Goal: Task Accomplishment & Management: Use online tool/utility

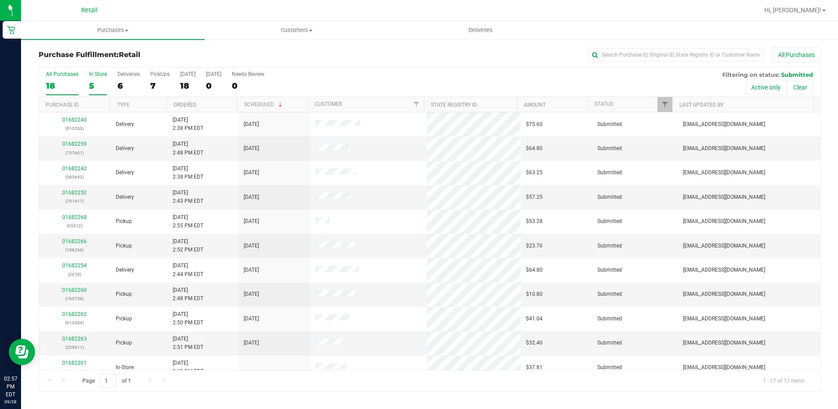
click at [95, 84] on div "All Purchases 18 In Store 5 Deliveries 6 PickUps 7 [DATE] 18 [DATE] 0 Needs Rev…" at bounding box center [430, 229] width 782 height 324
click at [98, 73] on div "In Store" at bounding box center [98, 74] width 18 height 6
click at [0, 0] on input "In Store 5" at bounding box center [0, 0] width 0 height 0
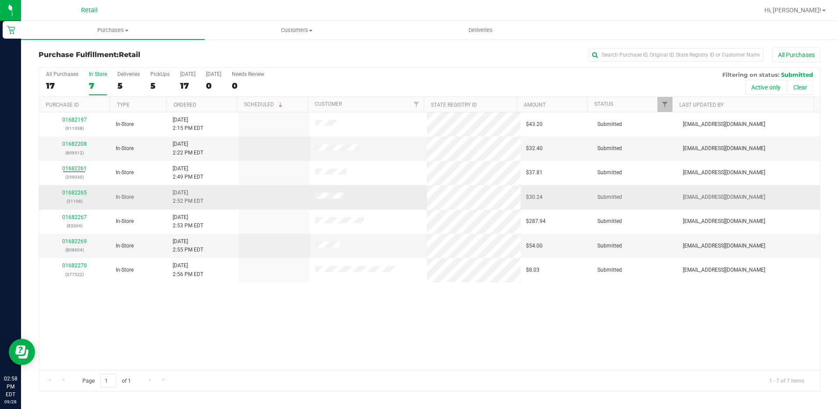
click at [122, 195] on span "In-Store" at bounding box center [125, 197] width 18 height 8
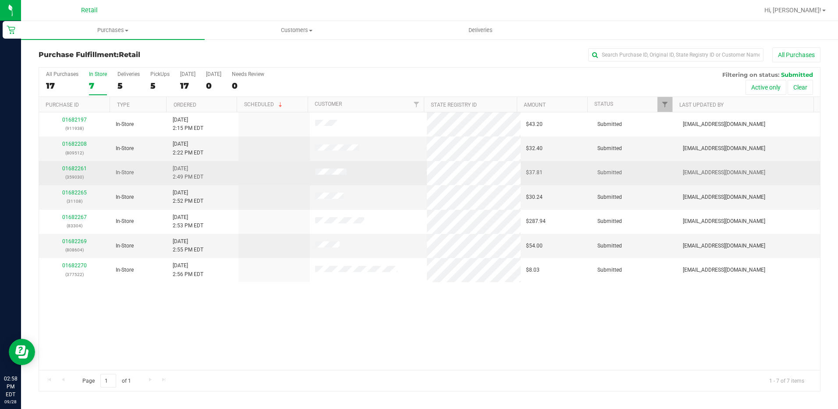
click at [75, 163] on td "01682261 (359030)" at bounding box center [74, 173] width 71 height 24
click at [75, 168] on link "01682261" at bounding box center [74, 168] width 25 height 6
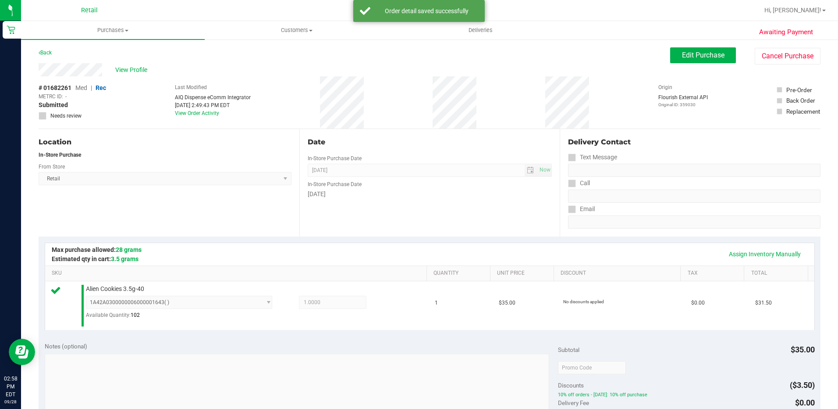
scroll to position [175, 0]
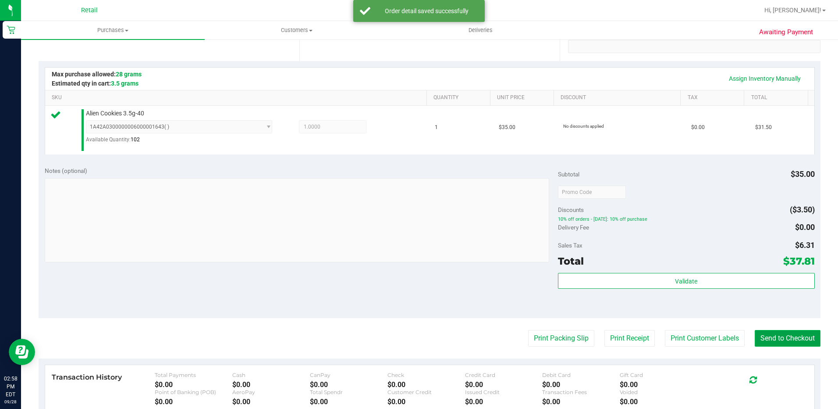
click at [765, 335] on button "Send to Checkout" at bounding box center [788, 338] width 66 height 17
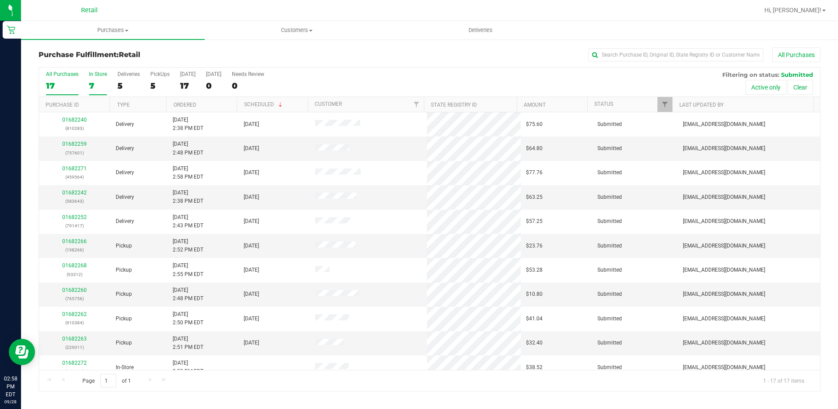
click at [89, 83] on div "7" at bounding box center [98, 86] width 18 height 10
click at [0, 0] on input "In Store 7" at bounding box center [0, 0] width 0 height 0
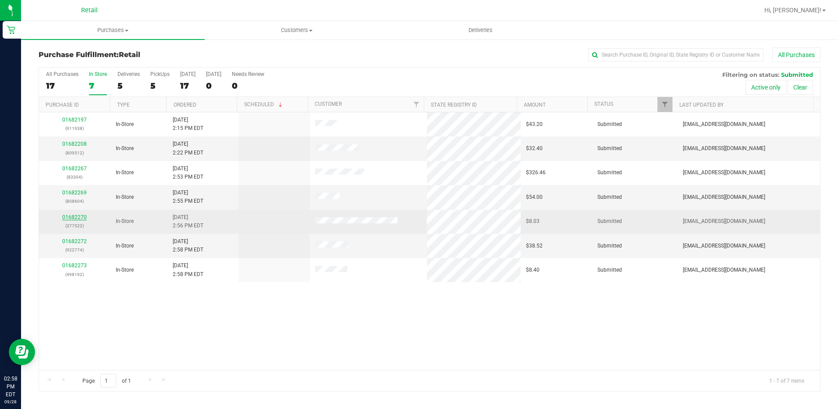
click at [82, 218] on link "01682270" at bounding box center [74, 217] width 25 height 6
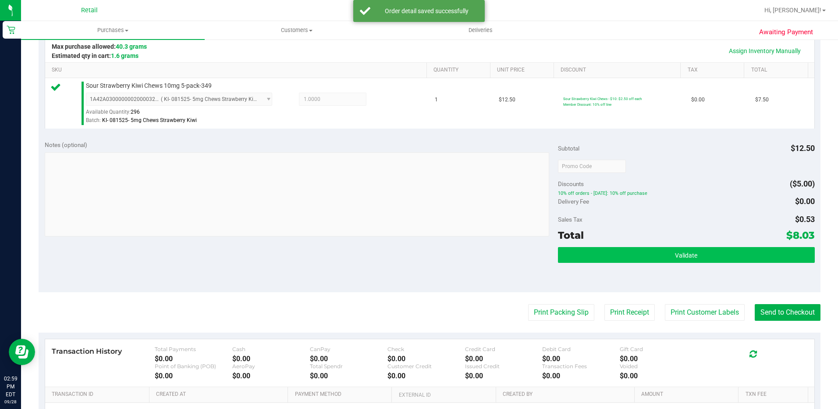
scroll to position [291, 0]
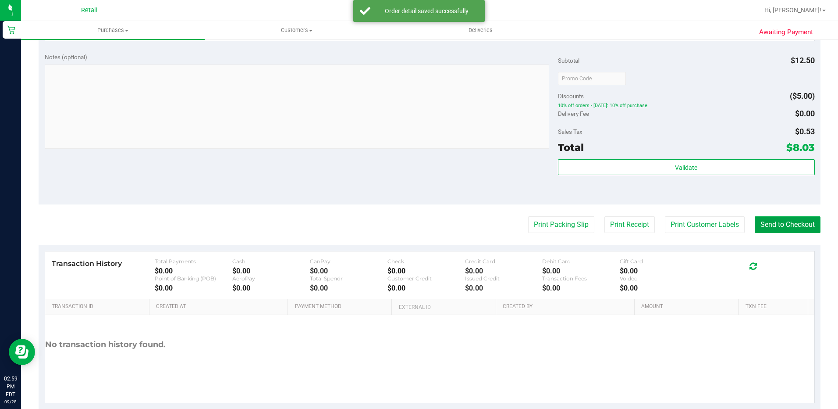
drag, startPoint x: 794, startPoint y: 230, endPoint x: 735, endPoint y: 190, distance: 70.4
click at [793, 230] on button "Send to Checkout" at bounding box center [788, 224] width 66 height 17
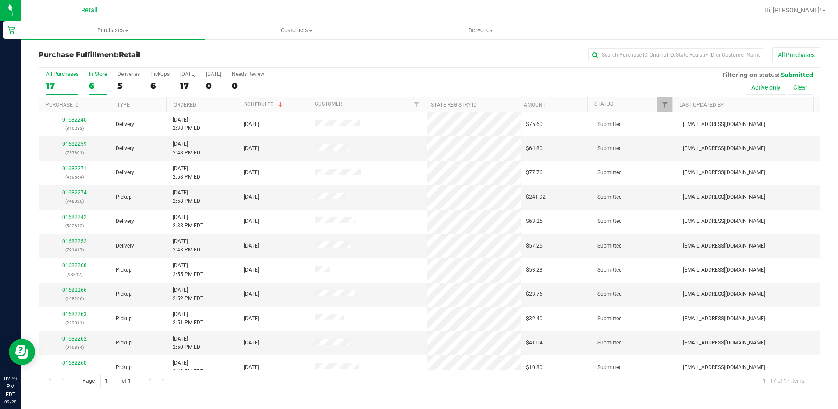
click at [96, 79] on label "In Store 6" at bounding box center [98, 83] width 18 height 24
click at [0, 0] on input "In Store 6" at bounding box center [0, 0] width 0 height 0
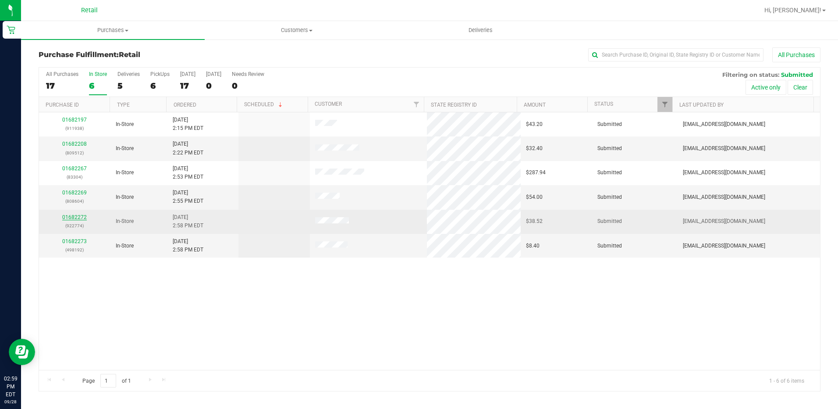
click at [78, 214] on link "01682272" at bounding box center [74, 217] width 25 height 6
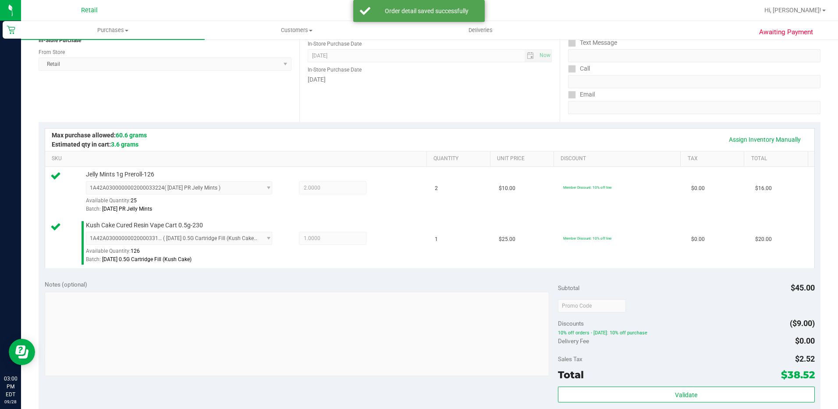
scroll to position [219, 0]
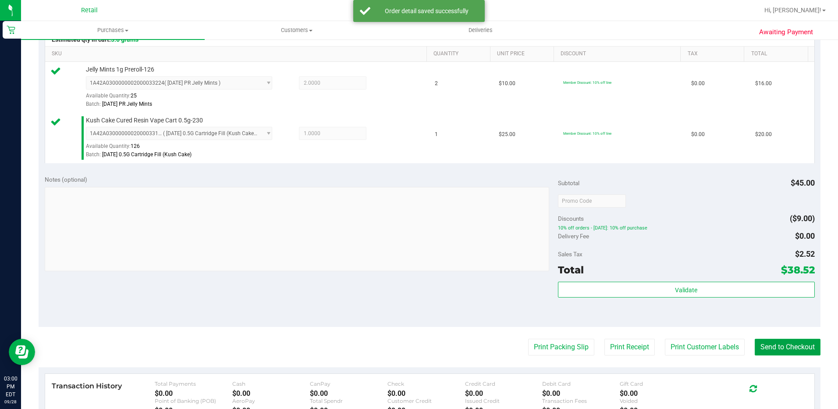
drag, startPoint x: 767, startPoint y: 348, endPoint x: 809, endPoint y: 374, distance: 49.4
click at [766, 348] on button "Send to Checkout" at bounding box center [788, 347] width 66 height 17
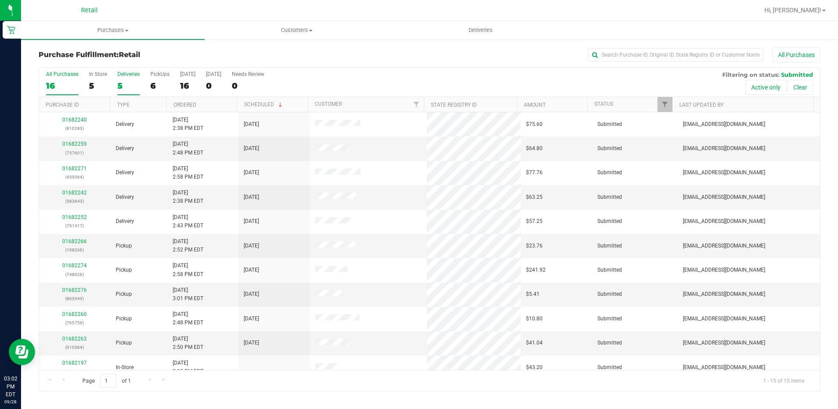
click at [124, 82] on div "5" at bounding box center [129, 86] width 22 height 10
click at [0, 0] on input "Deliveries 5" at bounding box center [0, 0] width 0 height 0
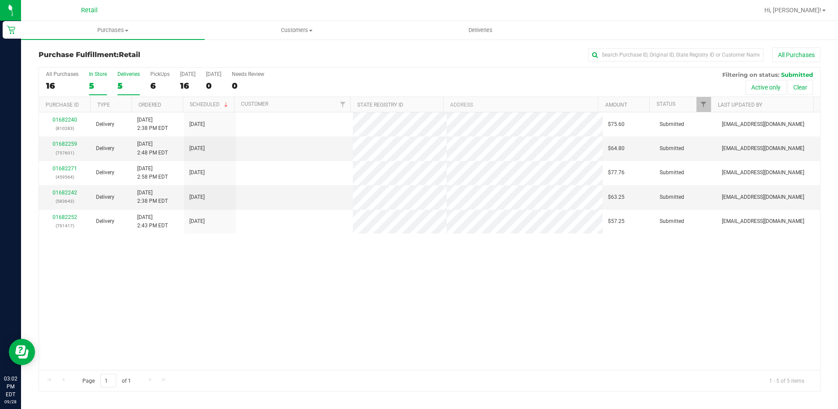
click at [99, 78] on label "In Store 5" at bounding box center [98, 83] width 18 height 24
click at [0, 0] on input "In Store 5" at bounding box center [0, 0] width 0 height 0
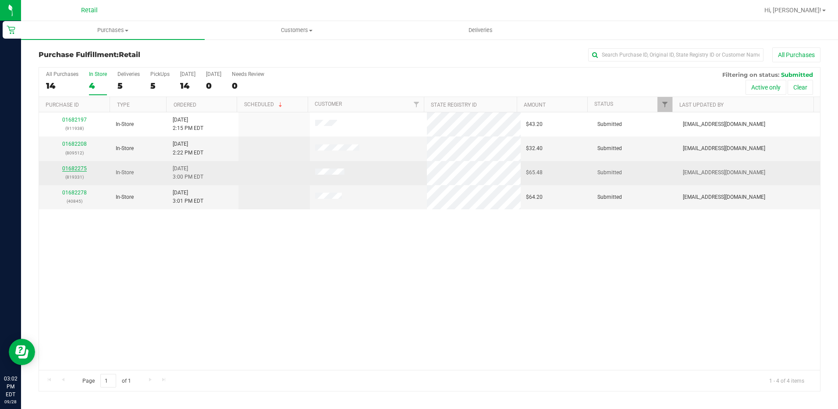
click at [82, 167] on link "01682275" at bounding box center [74, 168] width 25 height 6
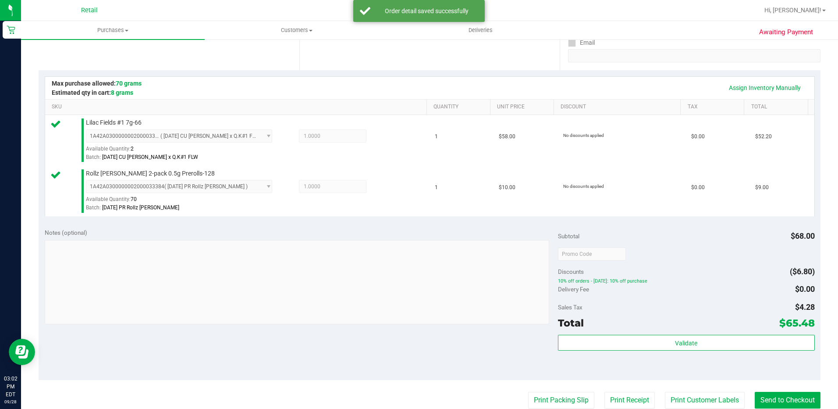
scroll to position [263, 0]
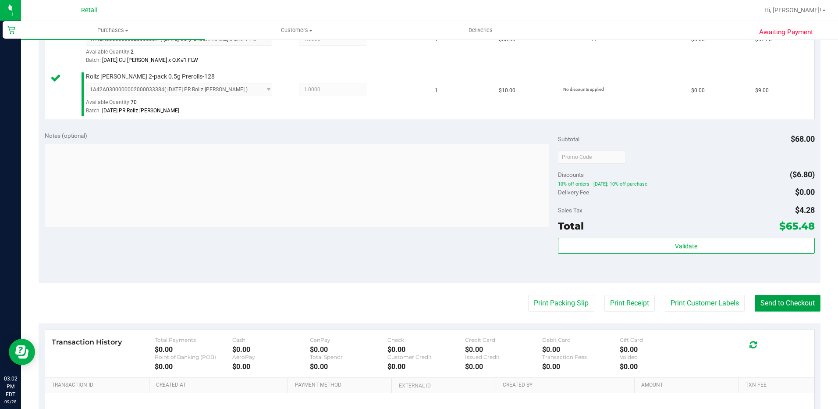
click at [769, 305] on button "Send to Checkout" at bounding box center [788, 303] width 66 height 17
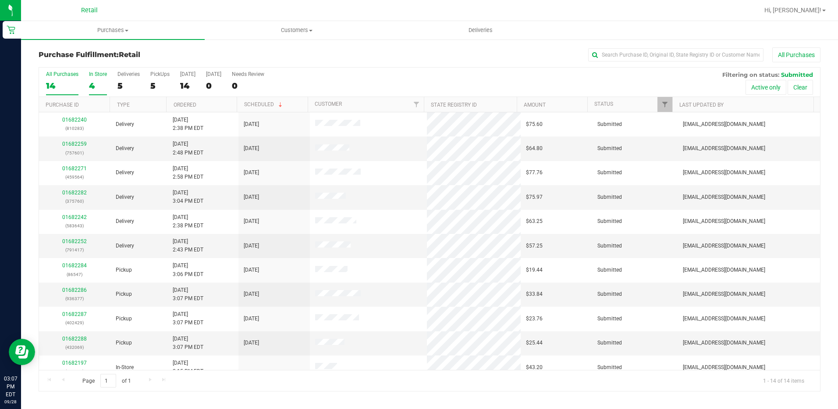
click at [100, 82] on div "4" at bounding box center [98, 86] width 18 height 10
click at [0, 0] on input "In Store 4" at bounding box center [0, 0] width 0 height 0
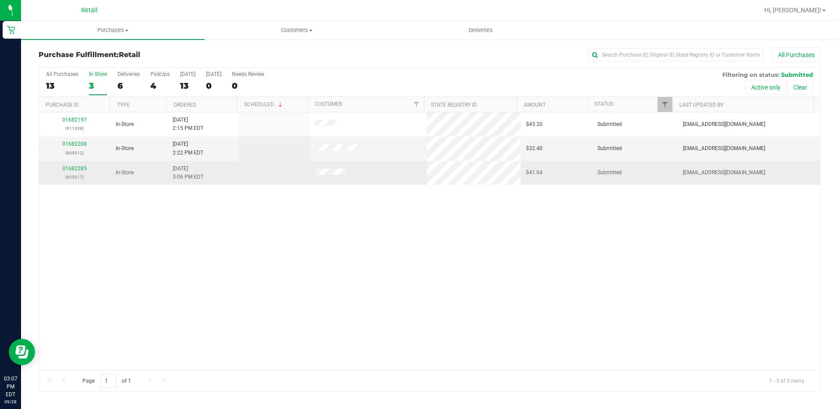
click at [79, 165] on div "01682285 (605017)" at bounding box center [74, 172] width 61 height 17
click at [79, 171] on link "01682285" at bounding box center [74, 168] width 25 height 6
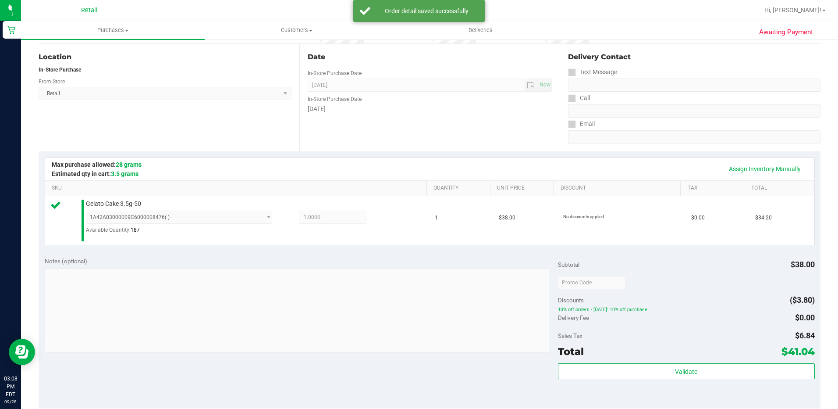
scroll to position [132, 0]
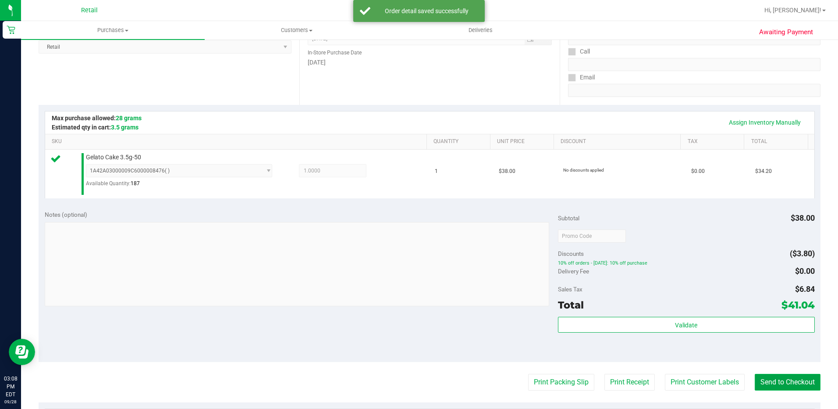
click at [782, 385] on button "Send to Checkout" at bounding box center [788, 382] width 66 height 17
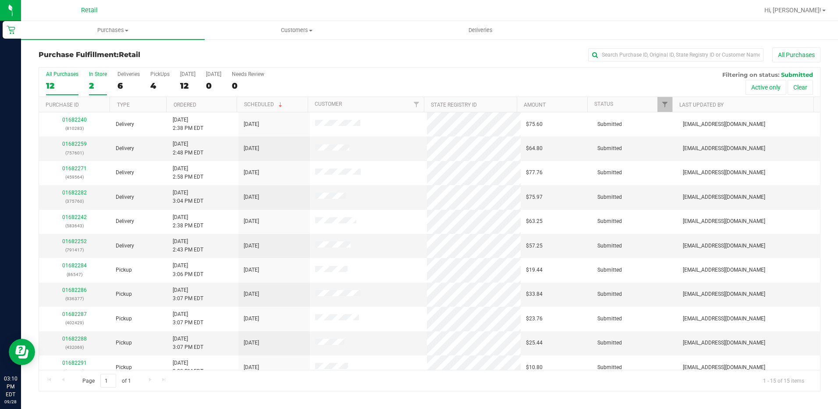
click at [94, 81] on div "2" at bounding box center [98, 86] width 18 height 10
click at [0, 0] on input "In Store 2" at bounding box center [0, 0] width 0 height 0
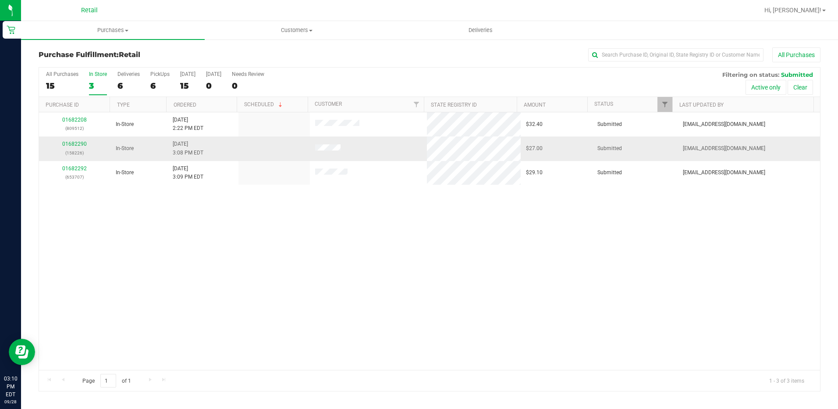
click at [86, 140] on div "01682290 (158226)" at bounding box center [74, 148] width 61 height 17
click at [77, 144] on link "01682290" at bounding box center [74, 144] width 25 height 6
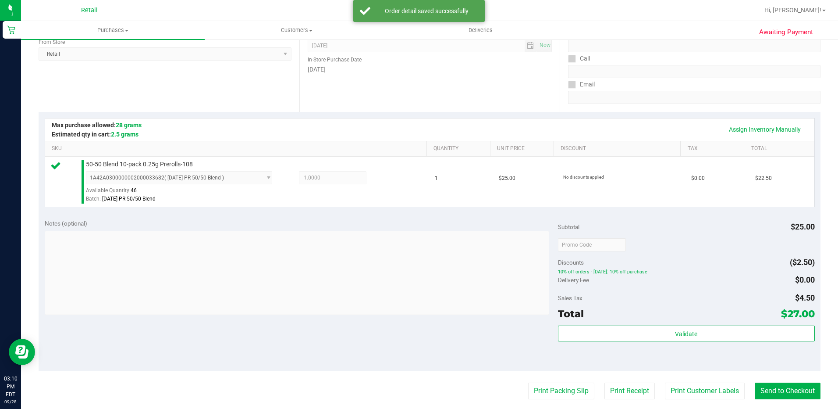
scroll to position [219, 0]
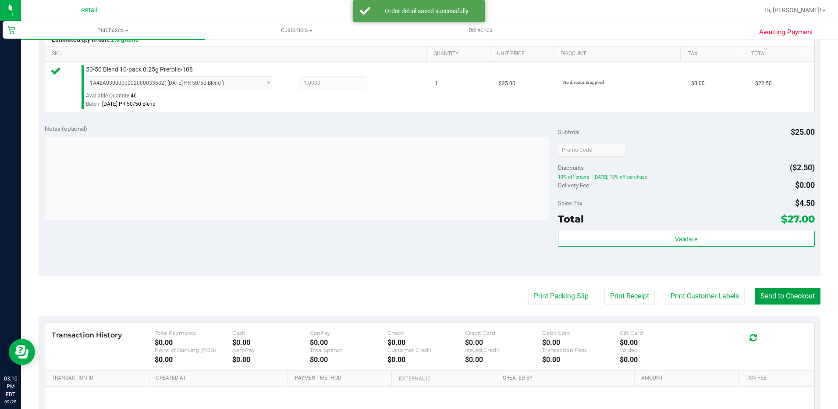
click at [773, 292] on button "Send to Checkout" at bounding box center [788, 296] width 66 height 17
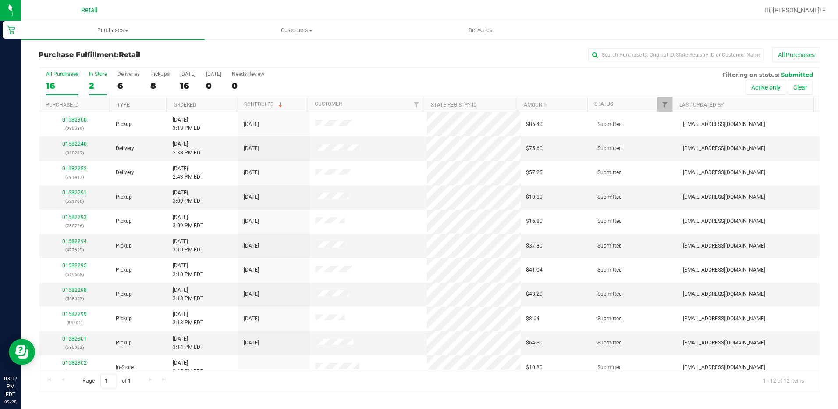
click at [99, 83] on div "2" at bounding box center [98, 86] width 18 height 10
click at [0, 0] on input "In Store 2" at bounding box center [0, 0] width 0 height 0
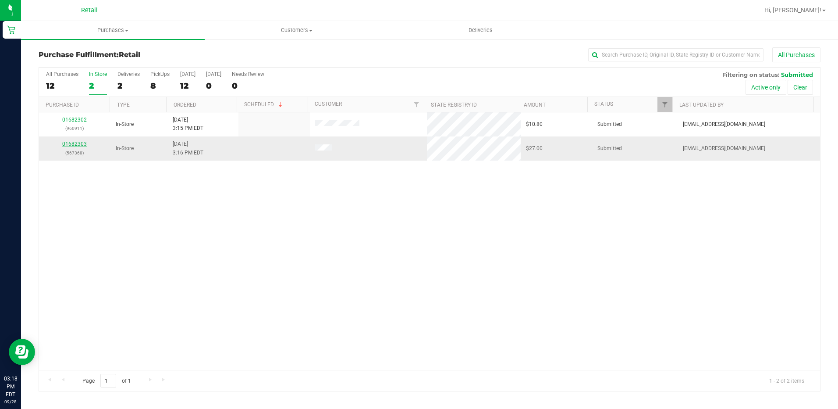
drag, startPoint x: 74, startPoint y: 138, endPoint x: 74, endPoint y: 143, distance: 4.8
click at [74, 138] on td "01682303 (567368)" at bounding box center [74, 148] width 71 height 24
click at [75, 145] on link "01682303" at bounding box center [74, 144] width 25 height 6
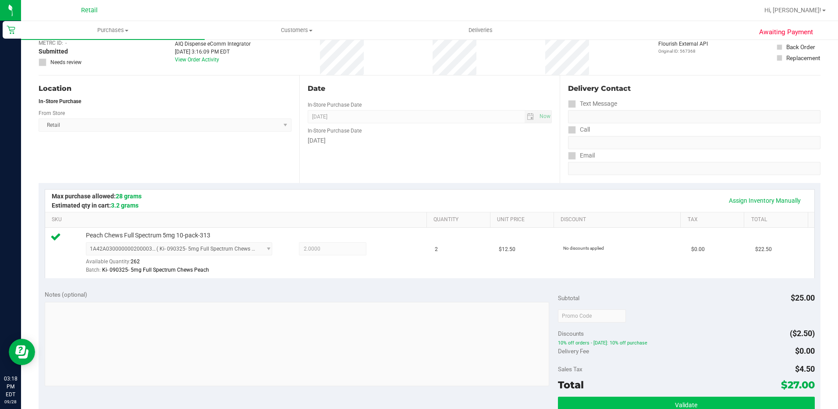
scroll to position [175, 0]
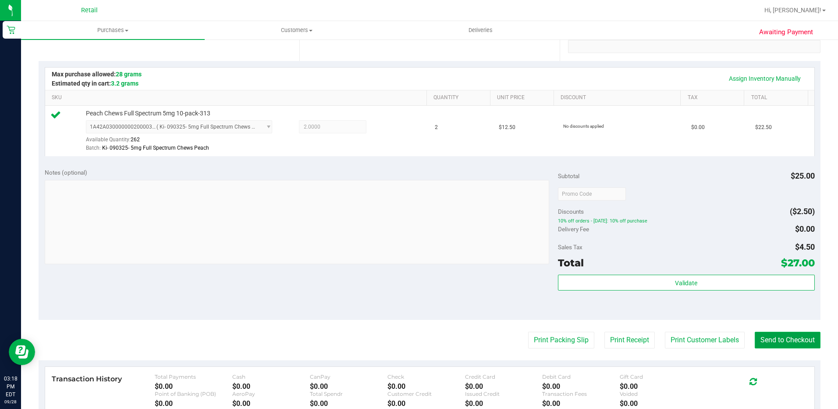
click at [757, 343] on button "Send to Checkout" at bounding box center [788, 340] width 66 height 17
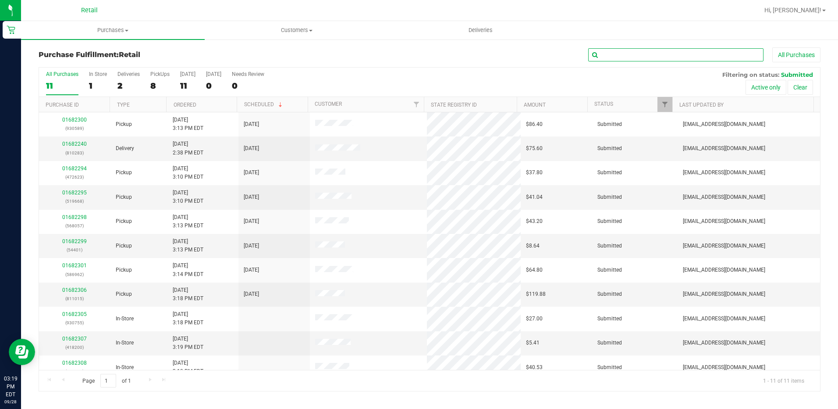
click at [620, 57] on input "text" at bounding box center [675, 54] width 175 height 13
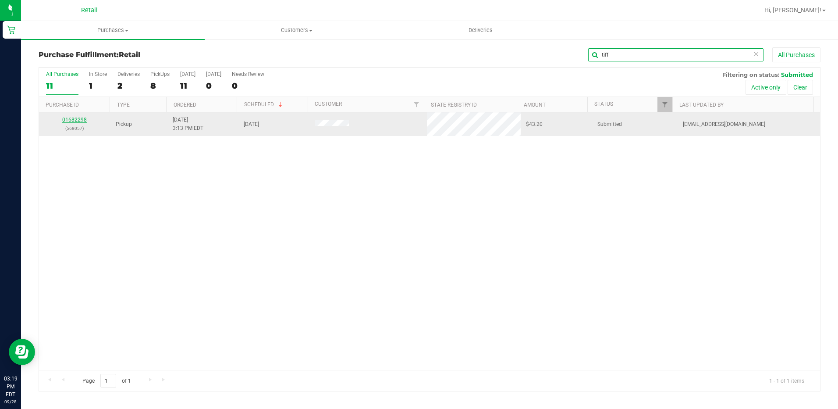
type input "tiff"
click at [73, 121] on link "01682298" at bounding box center [74, 120] width 25 height 6
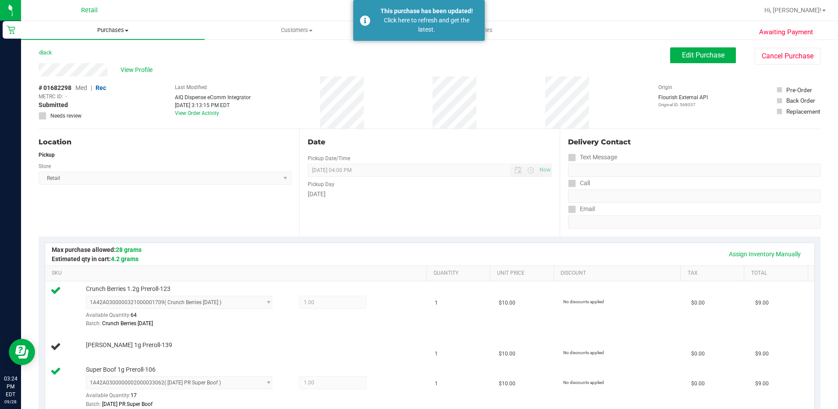
click at [118, 32] on span "Purchases" at bounding box center [113, 30] width 184 height 8
click at [112, 64] on li "Fulfillment" at bounding box center [113, 63] width 184 height 11
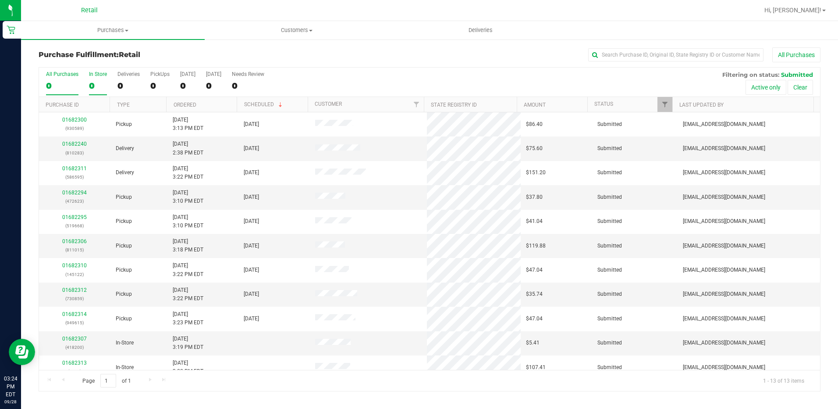
click at [92, 82] on div "0" at bounding box center [98, 86] width 18 height 10
click at [0, 0] on input "In Store 0" at bounding box center [0, 0] width 0 height 0
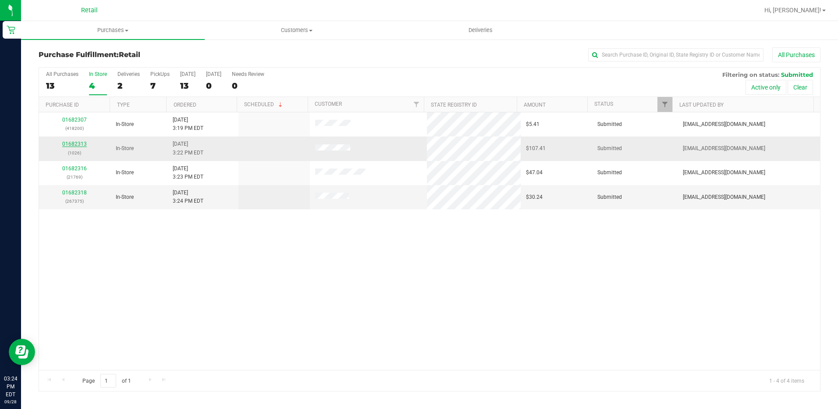
click at [69, 144] on link "01682313" at bounding box center [74, 144] width 25 height 6
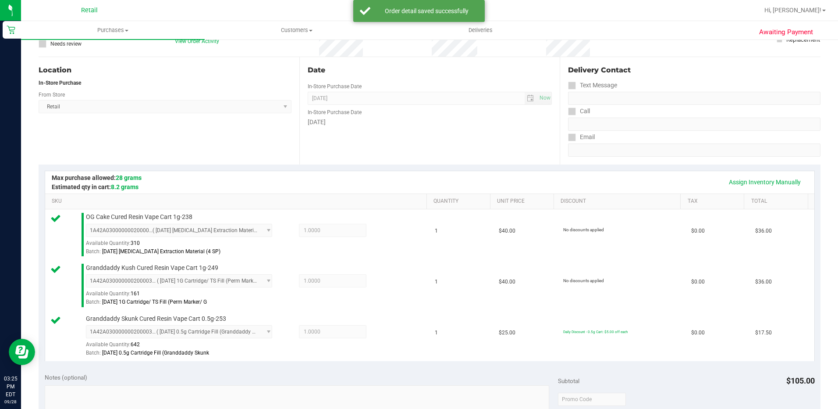
scroll to position [219, 0]
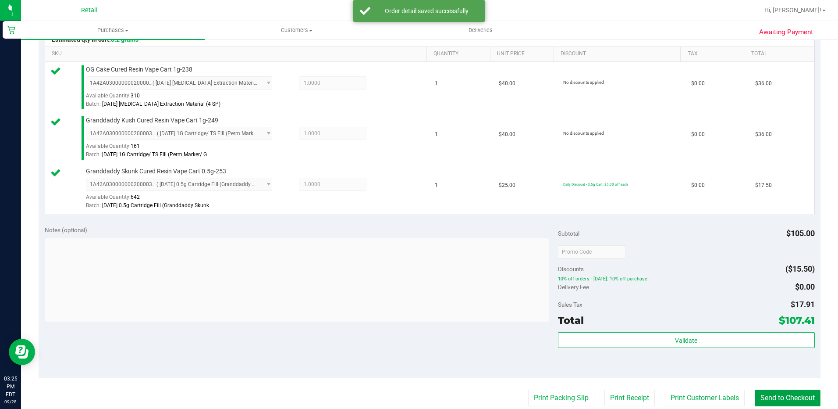
click at [755, 401] on button "Send to Checkout" at bounding box center [788, 397] width 66 height 17
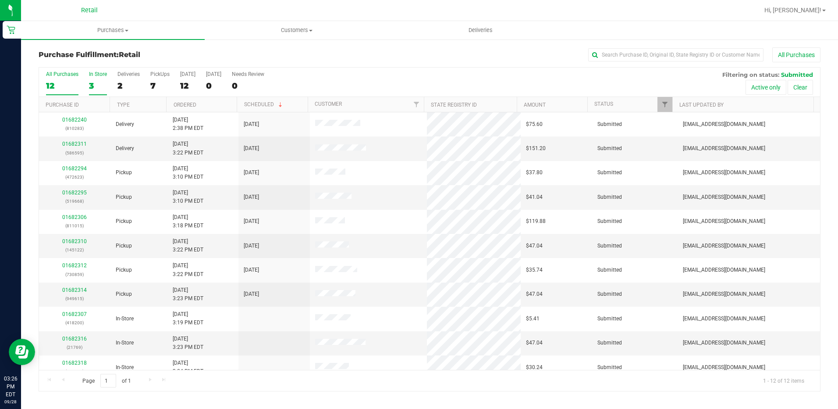
click at [97, 79] on label "In Store 3" at bounding box center [98, 83] width 18 height 24
click at [0, 0] on input "In Store 3" at bounding box center [0, 0] width 0 height 0
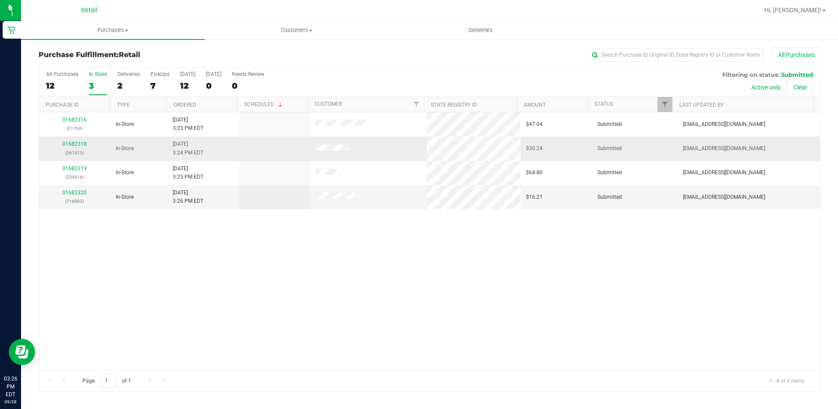
click at [78, 137] on td "01682318 (267375)" at bounding box center [74, 148] width 71 height 24
click at [77, 142] on link "01682318" at bounding box center [74, 144] width 25 height 6
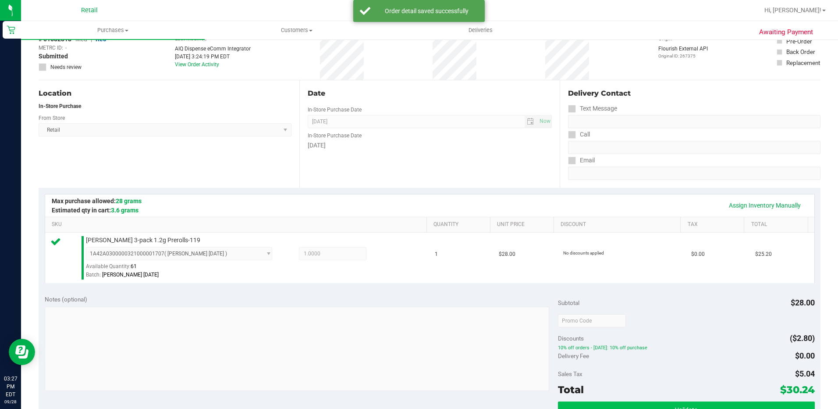
scroll to position [132, 0]
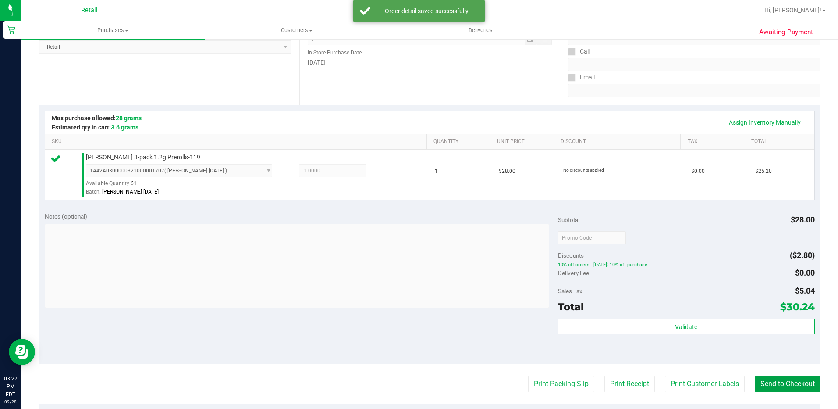
click at [788, 383] on button "Send to Checkout" at bounding box center [788, 383] width 66 height 17
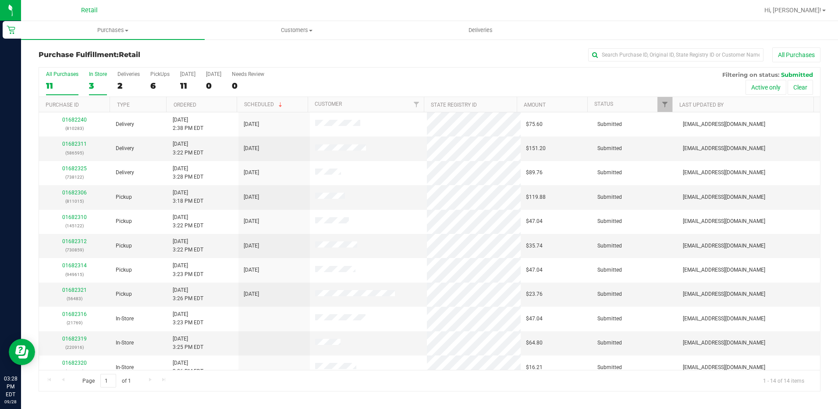
click at [99, 86] on div "3" at bounding box center [98, 86] width 18 height 10
click at [0, 0] on input "In Store 3" at bounding box center [0, 0] width 0 height 0
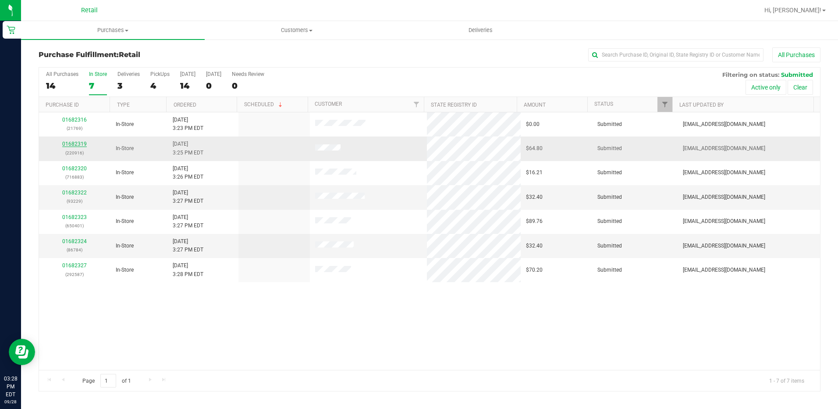
click at [84, 146] on link "01682319" at bounding box center [74, 144] width 25 height 6
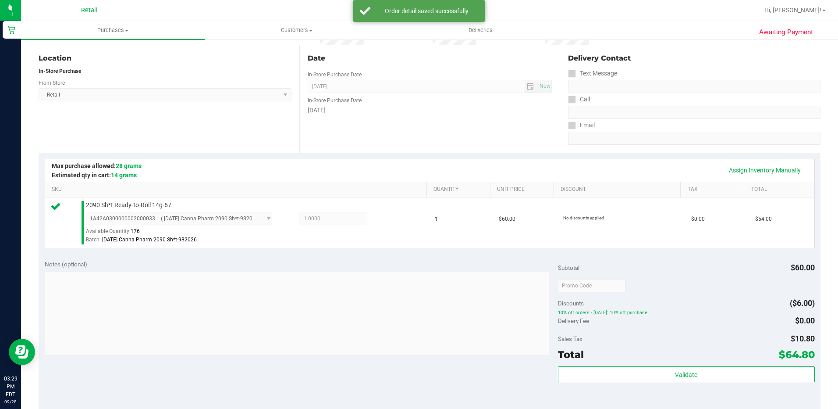
scroll to position [175, 0]
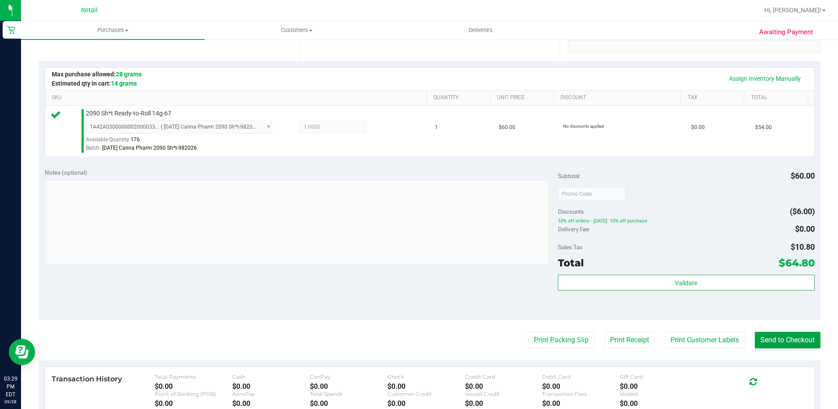
click at [777, 343] on button "Send to Checkout" at bounding box center [788, 340] width 66 height 17
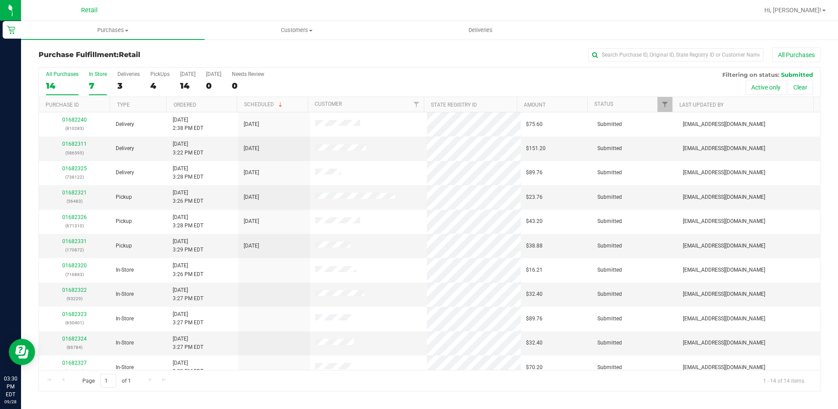
click at [92, 86] on div "7" at bounding box center [98, 86] width 18 height 10
click at [0, 0] on input "In Store 7" at bounding box center [0, 0] width 0 height 0
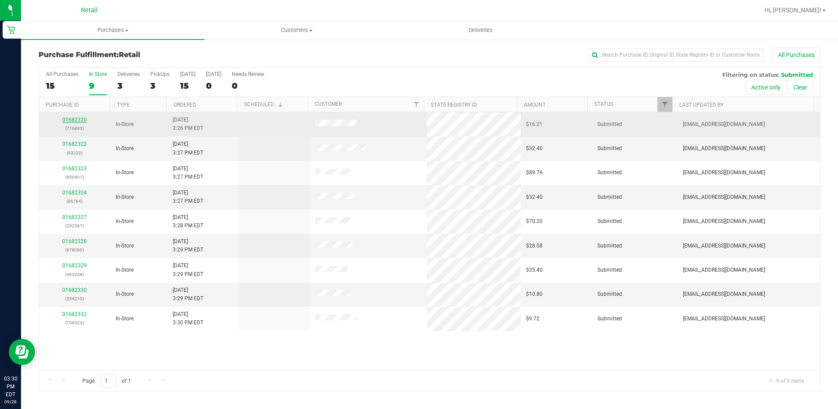
click at [75, 119] on link "01682320" at bounding box center [74, 120] width 25 height 6
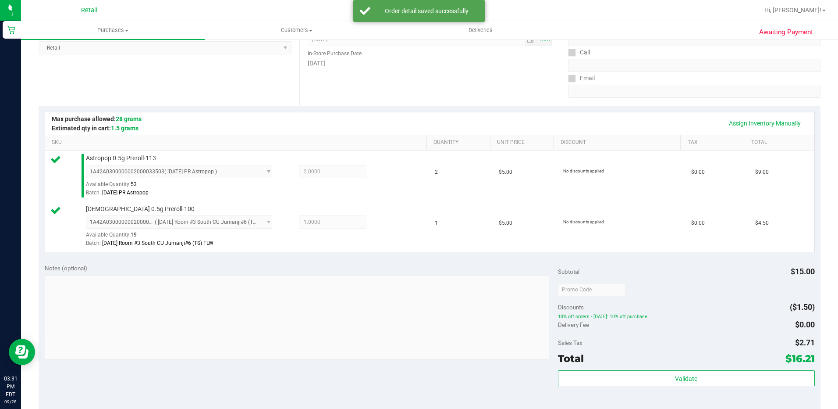
scroll to position [219, 0]
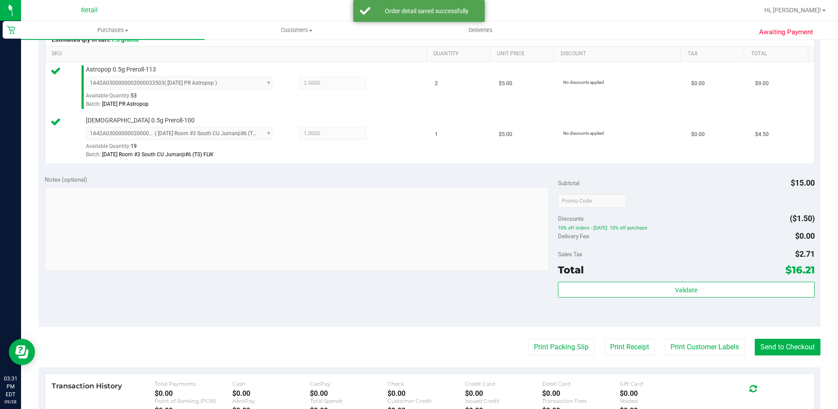
click at [749, 336] on purchase-details "Back Edit Purchase Cancel Purchase View Profile # 01682320 Med | Rec METRC ID: …" at bounding box center [430, 179] width 782 height 703
drag, startPoint x: 752, startPoint y: 342, endPoint x: 737, endPoint y: 333, distance: 18.3
click at [755, 343] on button "Send to Checkout" at bounding box center [788, 347] width 66 height 17
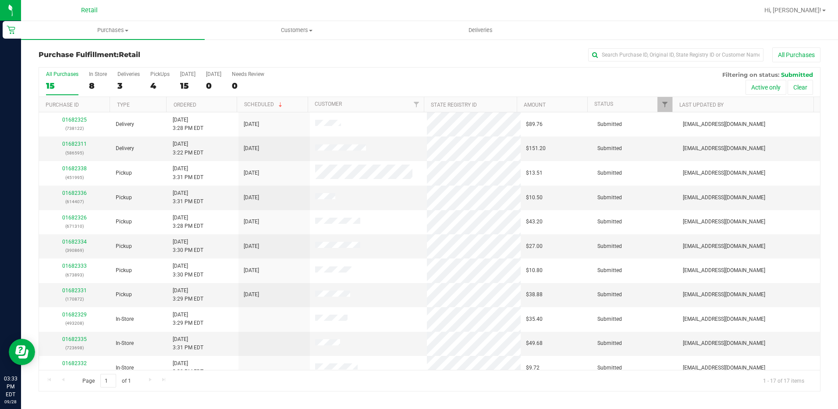
click at [107, 83] on div "All Purchases 15 In Store 8 Deliveries 3 PickUps 4 [DATE] 15 [DATE] 0 Needs Rev…" at bounding box center [429, 82] width 781 height 29
click at [98, 83] on div "8" at bounding box center [98, 86] width 18 height 10
click at [0, 0] on input "In Store 8" at bounding box center [0, 0] width 0 height 0
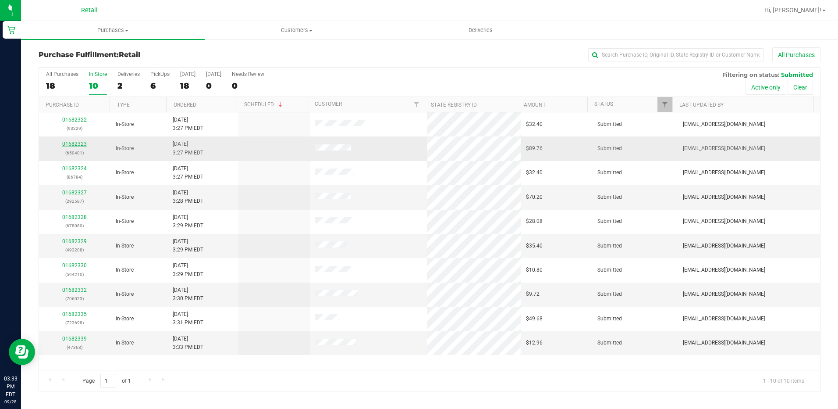
click at [75, 141] on link "01682323" at bounding box center [74, 144] width 25 height 6
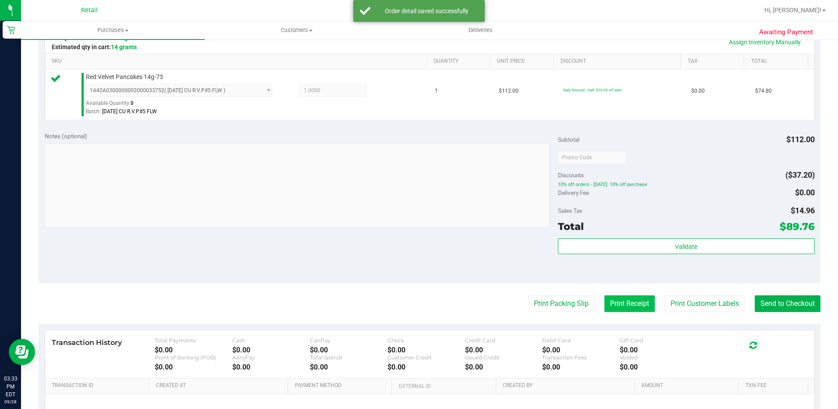
scroll to position [263, 0]
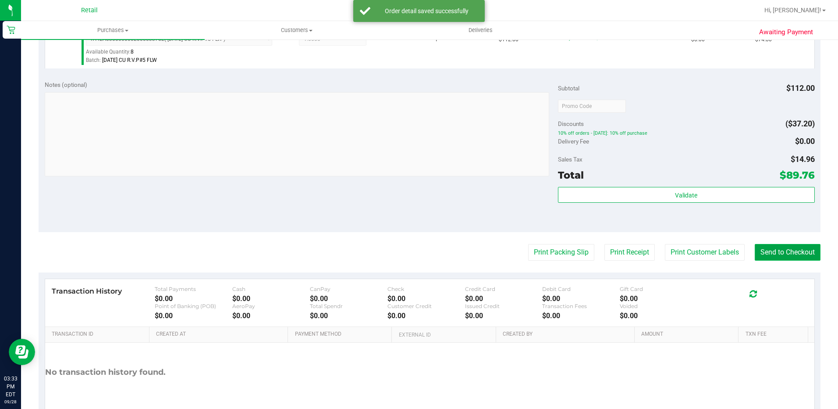
click at [778, 257] on button "Send to Checkout" at bounding box center [788, 252] width 66 height 17
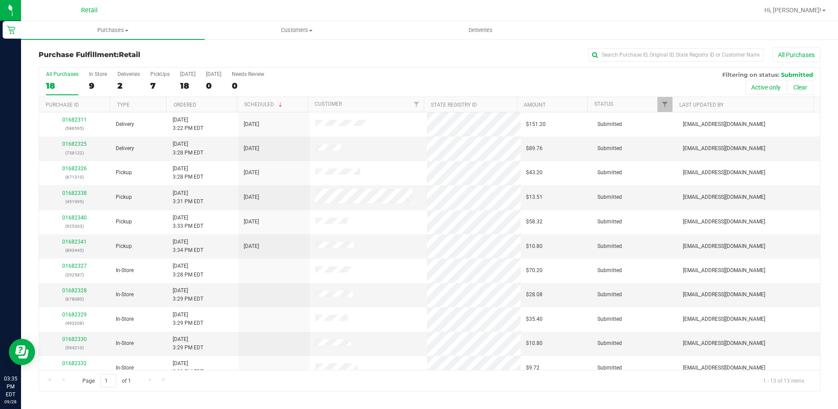
click at [87, 84] on div "All Purchases 18 In Store 9 Deliveries 2 PickUps 7 [DATE] 18 [DATE] 0 Needs Rev…" at bounding box center [429, 82] width 781 height 29
click at [99, 86] on div "9" at bounding box center [98, 86] width 18 height 10
click at [0, 0] on input "In Store 9" at bounding box center [0, 0] width 0 height 0
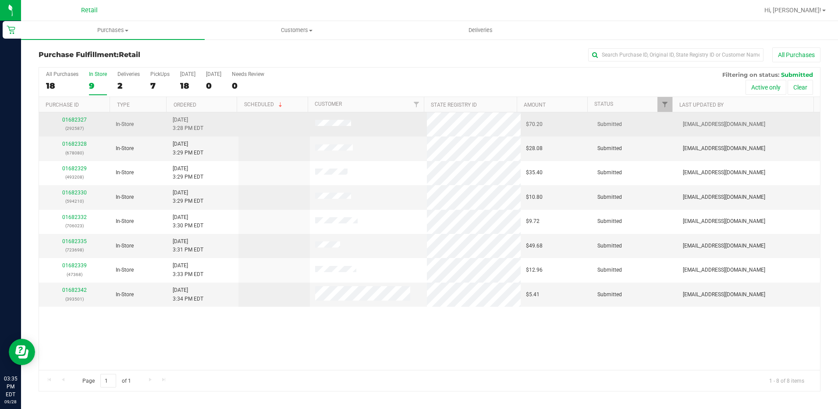
click at [75, 116] on div "01682327 (292587)" at bounding box center [74, 124] width 61 height 17
click at [77, 120] on link "01682327" at bounding box center [74, 120] width 25 height 6
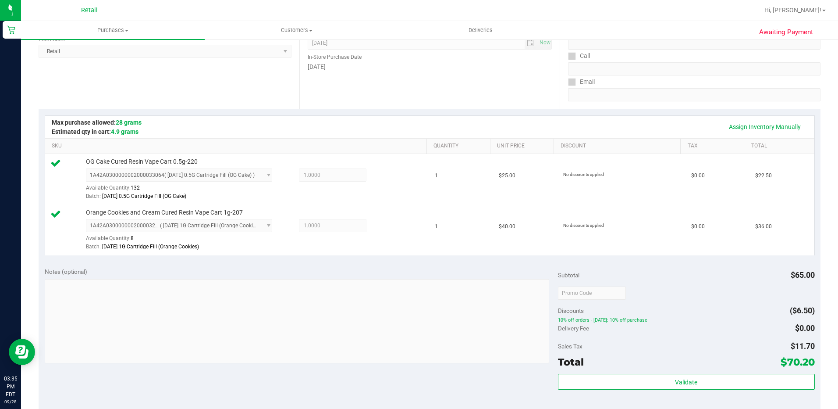
scroll to position [219, 0]
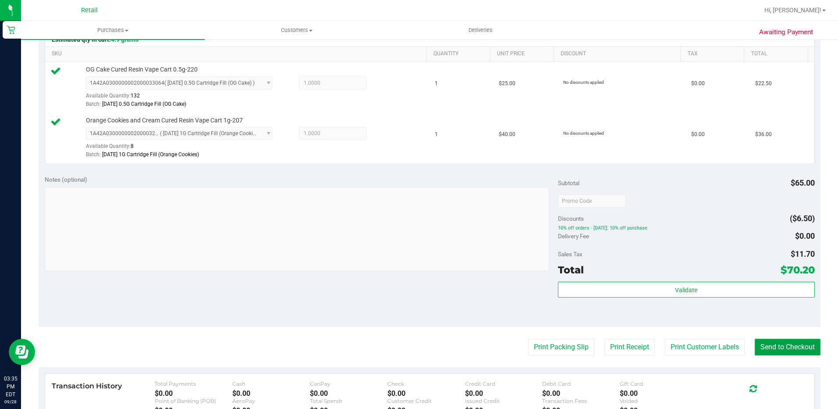
click at [792, 348] on button "Send to Checkout" at bounding box center [788, 347] width 66 height 17
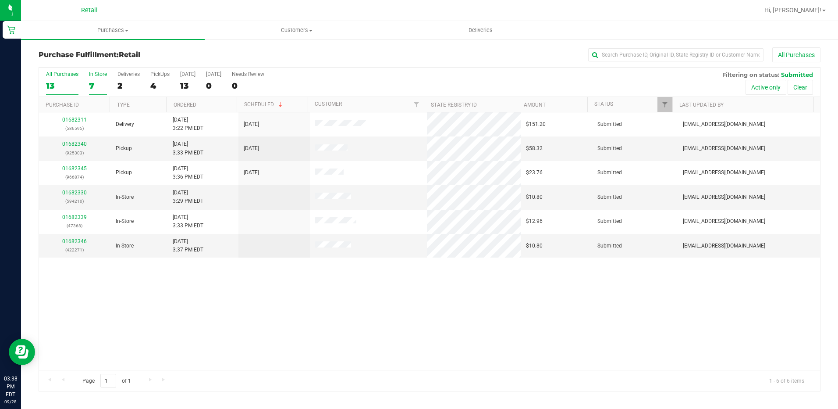
click at [93, 83] on div "7" at bounding box center [98, 86] width 18 height 10
click at [0, 0] on input "In Store 7" at bounding box center [0, 0] width 0 height 0
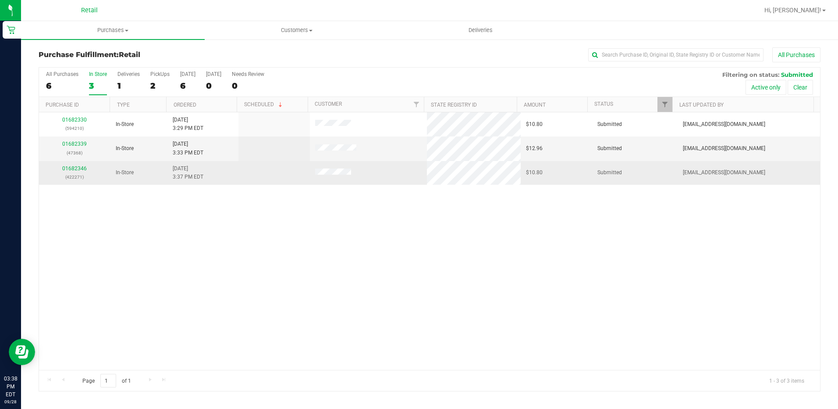
click at [71, 171] on div "01682346 (422271)" at bounding box center [74, 172] width 61 height 17
click at [71, 171] on link "01682346" at bounding box center [74, 168] width 25 height 6
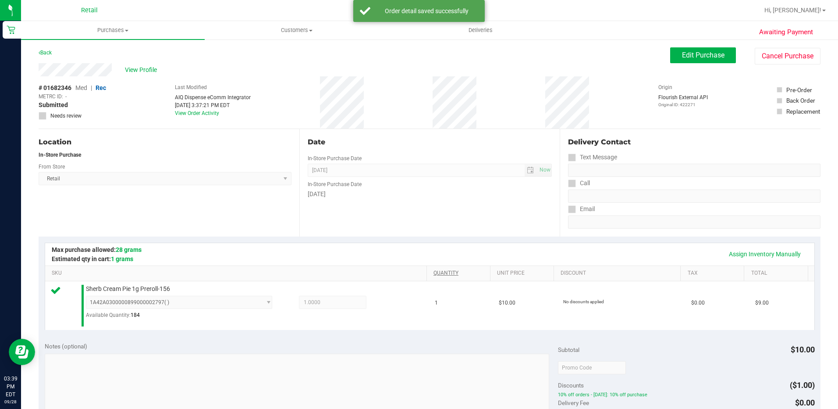
scroll to position [132, 0]
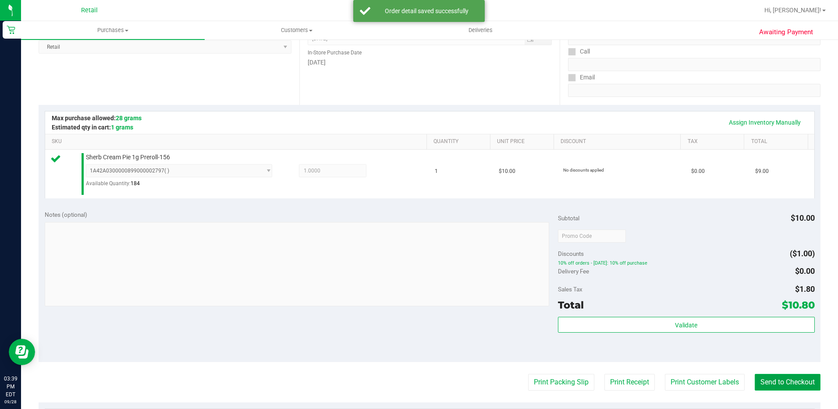
click at [767, 382] on button "Send to Checkout" at bounding box center [788, 382] width 66 height 17
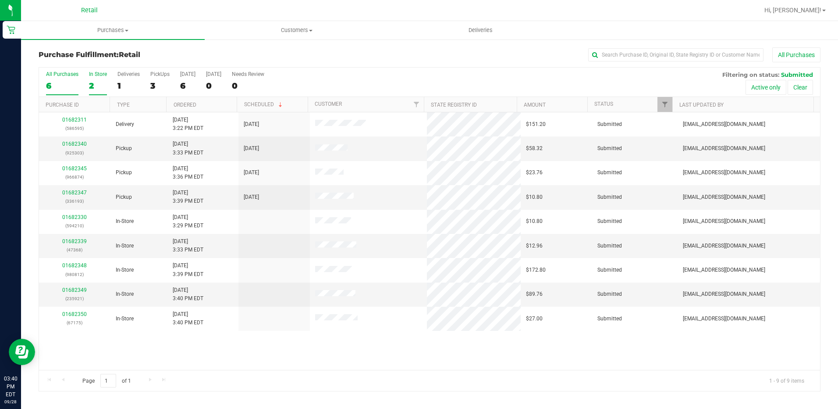
click at [98, 87] on div "2" at bounding box center [98, 86] width 18 height 10
click at [0, 0] on input "In Store 2" at bounding box center [0, 0] width 0 height 0
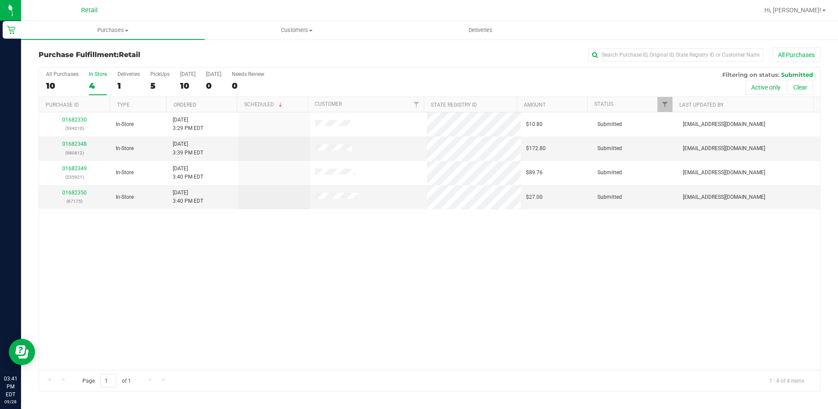
click at [93, 82] on div "4" at bounding box center [98, 86] width 18 height 10
click at [0, 0] on input "In Store 4" at bounding box center [0, 0] width 0 height 0
click at [79, 143] on link "01682348" at bounding box center [74, 144] width 25 height 6
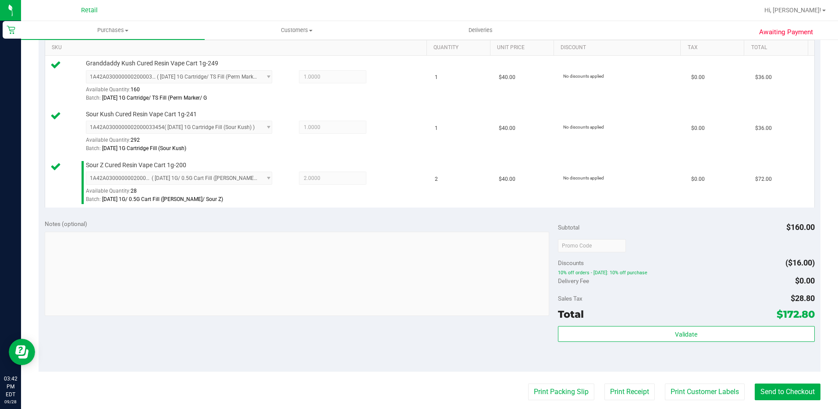
scroll to position [307, 0]
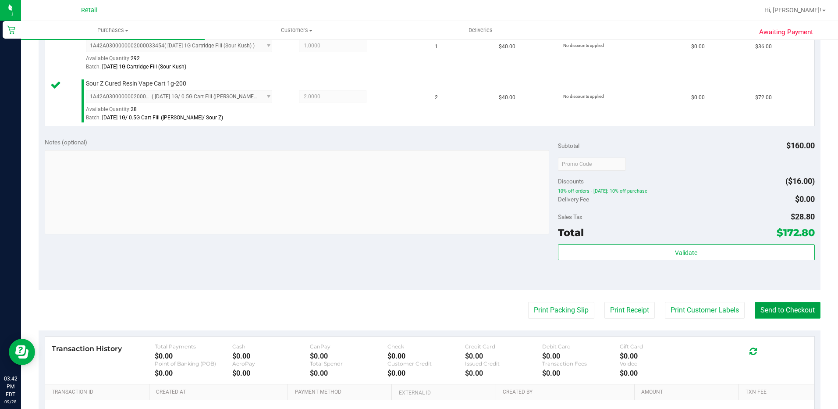
click at [763, 312] on button "Send to Checkout" at bounding box center [788, 310] width 66 height 17
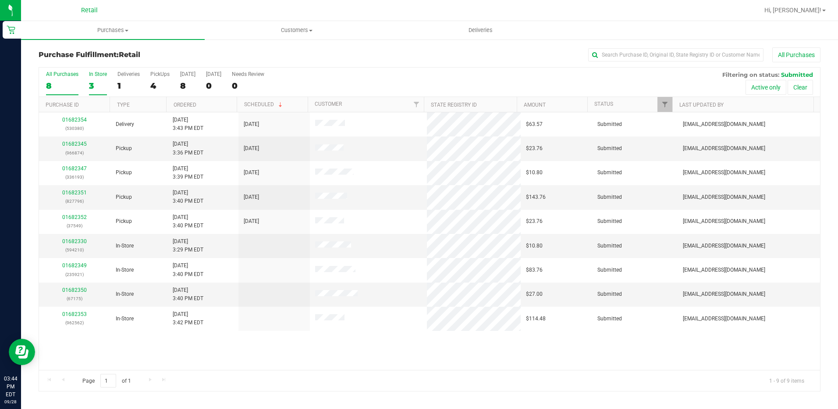
click at [101, 81] on div "3" at bounding box center [98, 86] width 18 height 10
click at [0, 0] on input "In Store 3" at bounding box center [0, 0] width 0 height 0
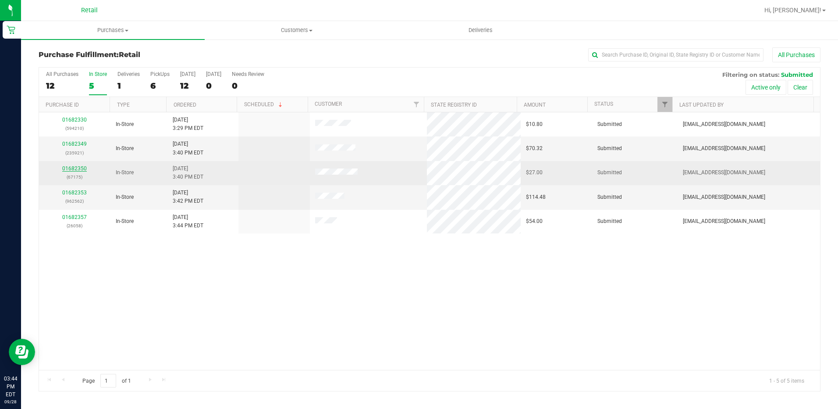
click at [78, 169] on link "01682350" at bounding box center [74, 168] width 25 height 6
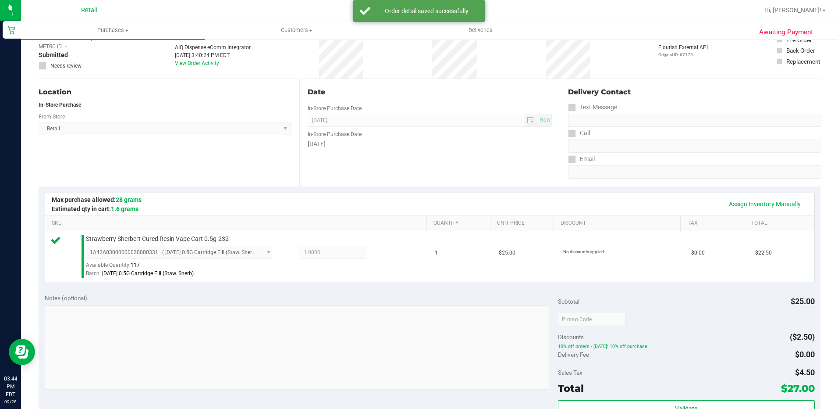
scroll to position [175, 0]
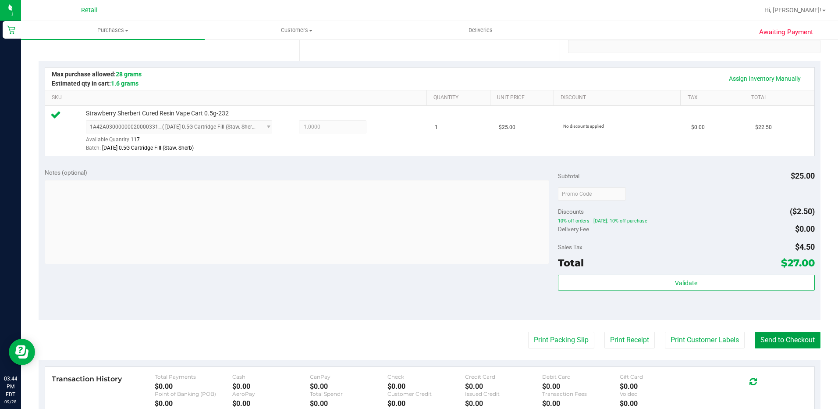
click at [755, 341] on button "Send to Checkout" at bounding box center [788, 340] width 66 height 17
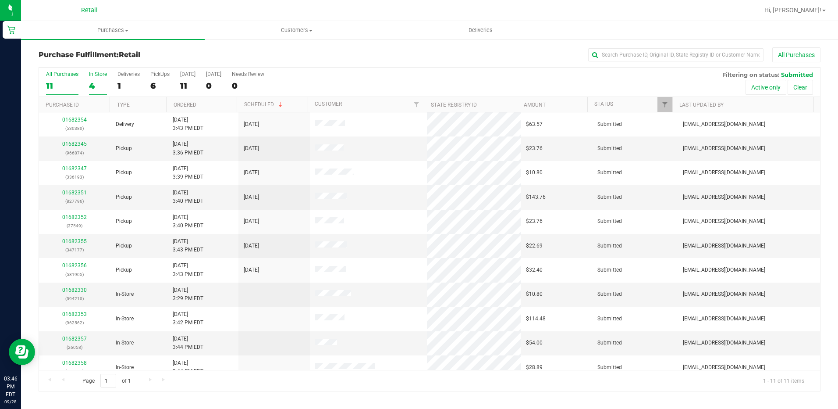
click at [97, 85] on div "4" at bounding box center [98, 86] width 18 height 10
click at [0, 0] on input "In Store 4" at bounding box center [0, 0] width 0 height 0
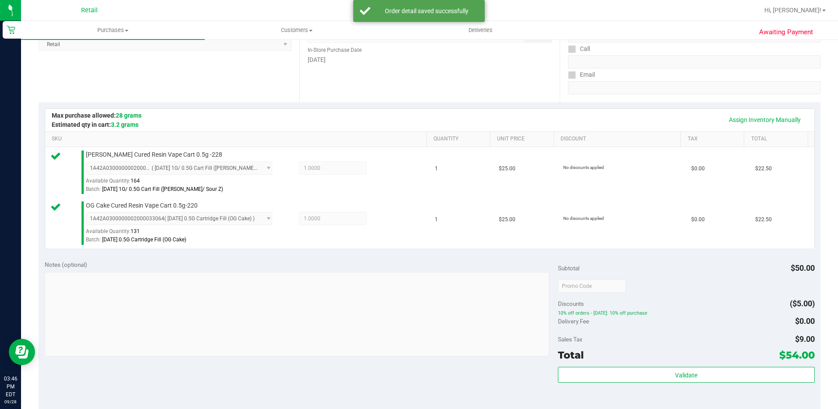
scroll to position [263, 0]
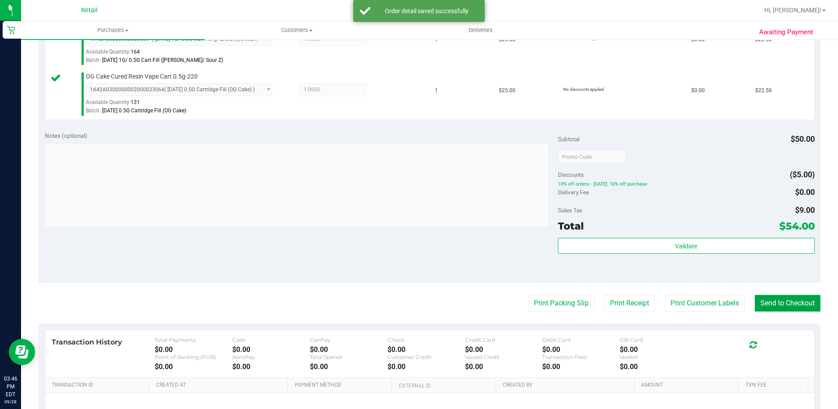
click at [771, 306] on button "Send to Checkout" at bounding box center [788, 303] width 66 height 17
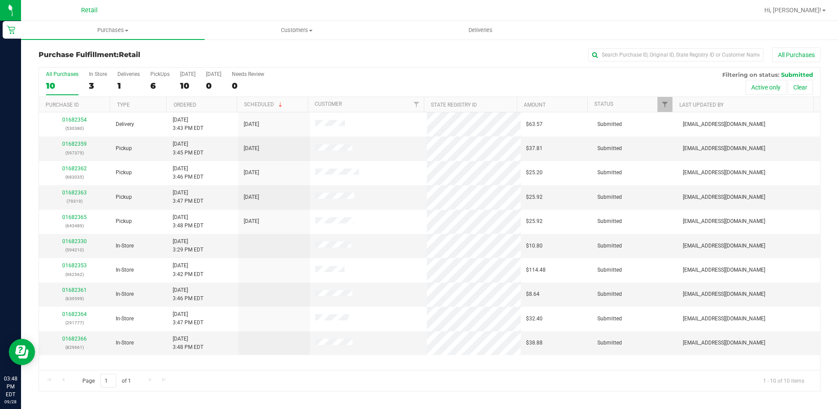
click at [78, 79] on div "All Purchases 10 In Store 3 Deliveries 1 PickUps 6 [DATE] 10 [DATE] 0 Needs Rev…" at bounding box center [429, 82] width 781 height 29
click at [92, 81] on div "3" at bounding box center [98, 86] width 18 height 10
click at [0, 0] on input "In Store 3" at bounding box center [0, 0] width 0 height 0
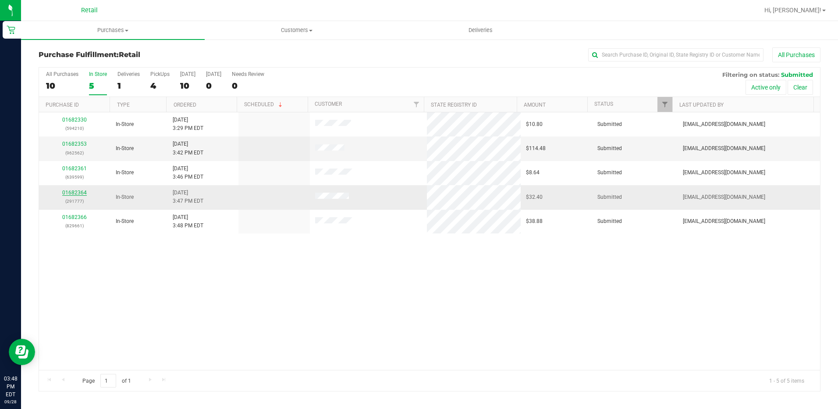
click at [67, 193] on link "01682364" at bounding box center [74, 192] width 25 height 6
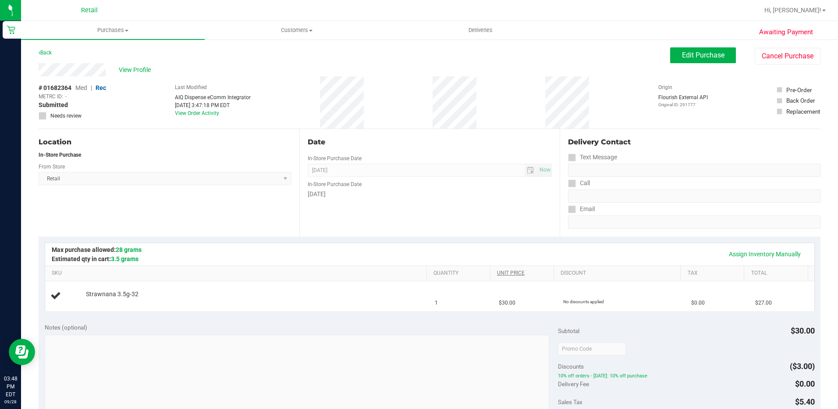
scroll to position [219, 0]
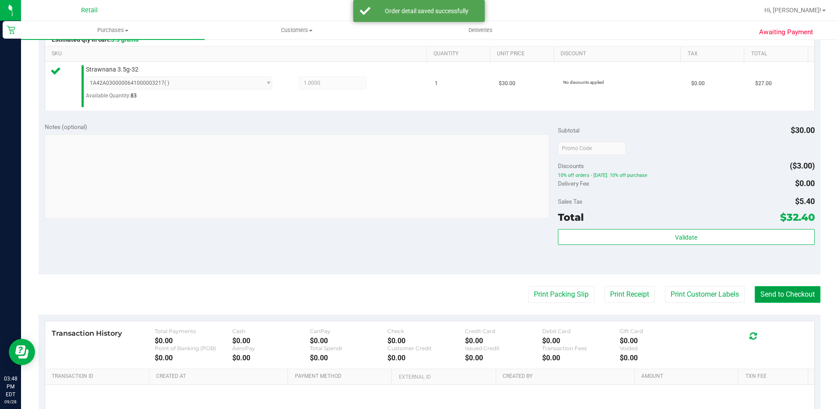
click at [798, 288] on button "Send to Checkout" at bounding box center [788, 294] width 66 height 17
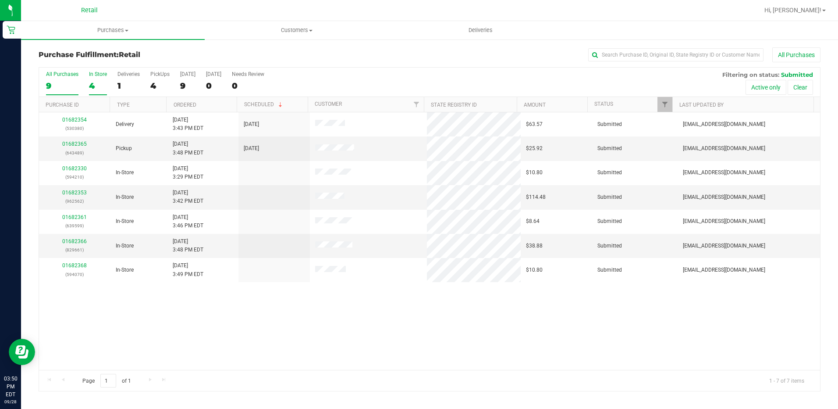
click at [94, 77] on label "In Store 4" at bounding box center [98, 83] width 18 height 24
click at [0, 0] on input "In Store 4" at bounding box center [0, 0] width 0 height 0
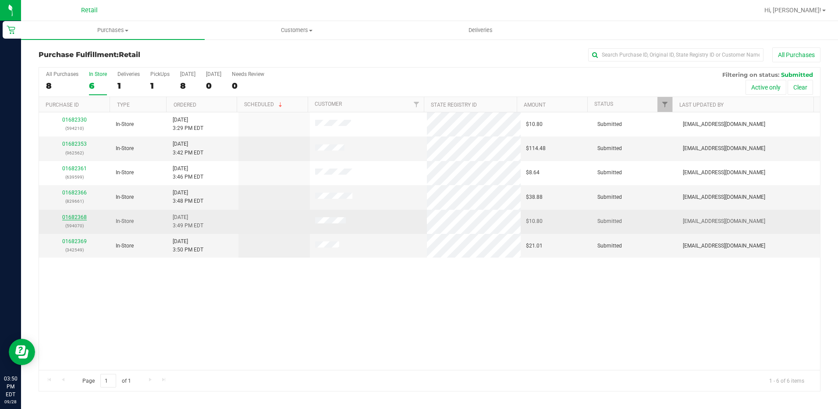
click at [71, 219] on link "01682368" at bounding box center [74, 217] width 25 height 6
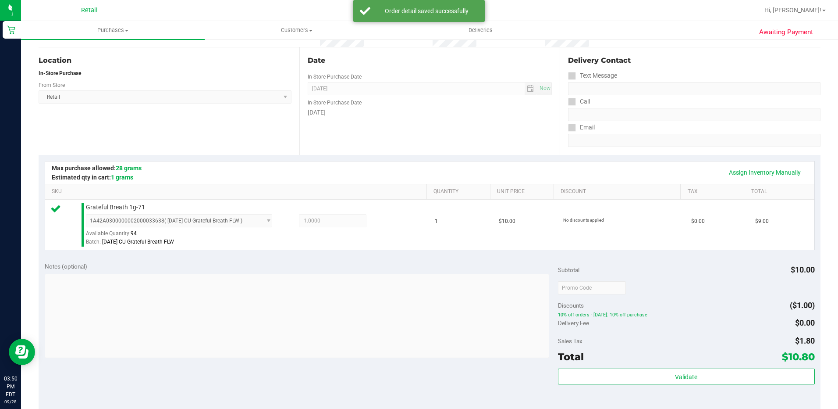
scroll to position [175, 0]
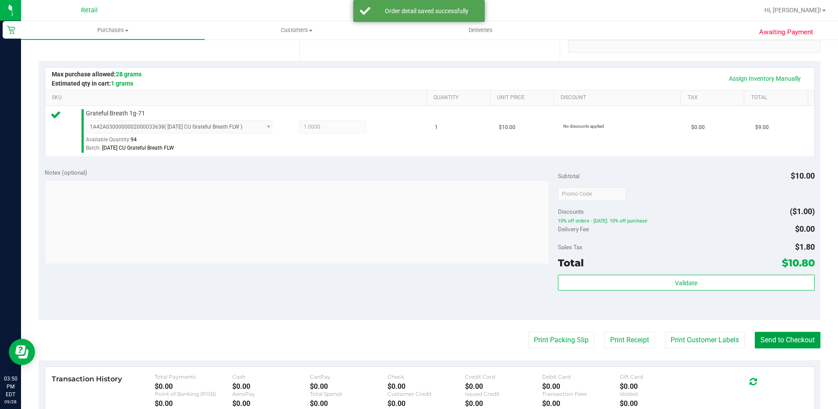
click at [781, 343] on button "Send to Checkout" at bounding box center [788, 340] width 66 height 17
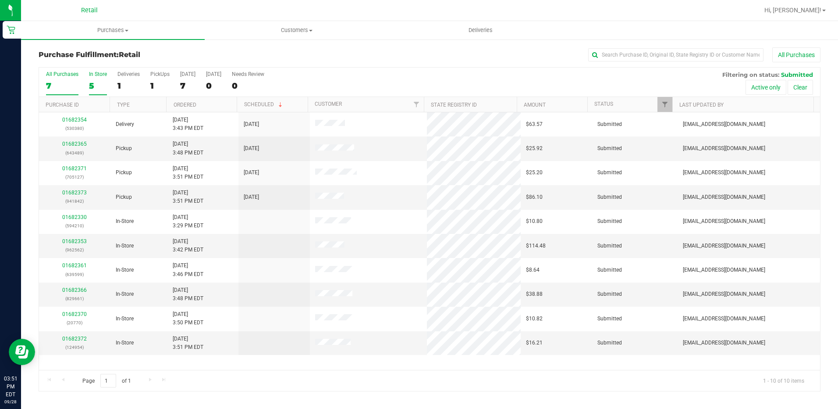
click at [93, 86] on div "5" at bounding box center [98, 86] width 18 height 10
click at [0, 0] on input "In Store 5" at bounding box center [0, 0] width 0 height 0
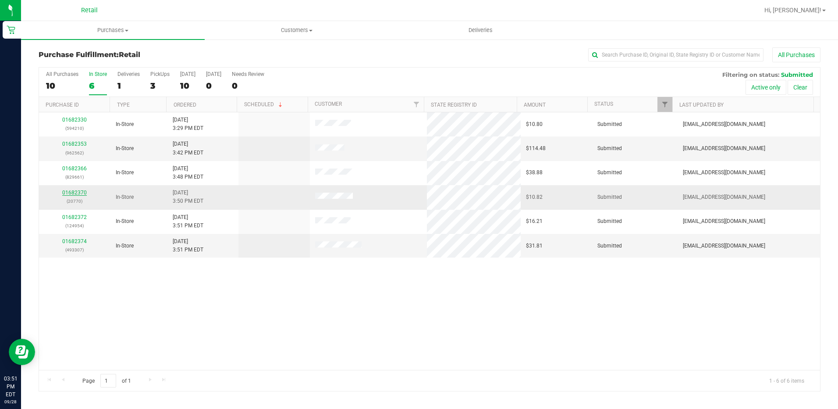
click at [82, 193] on link "01682370" at bounding box center [74, 192] width 25 height 6
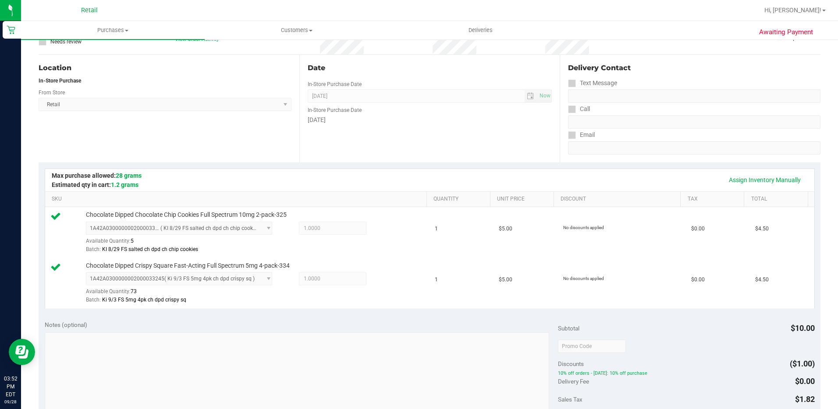
scroll to position [219, 0]
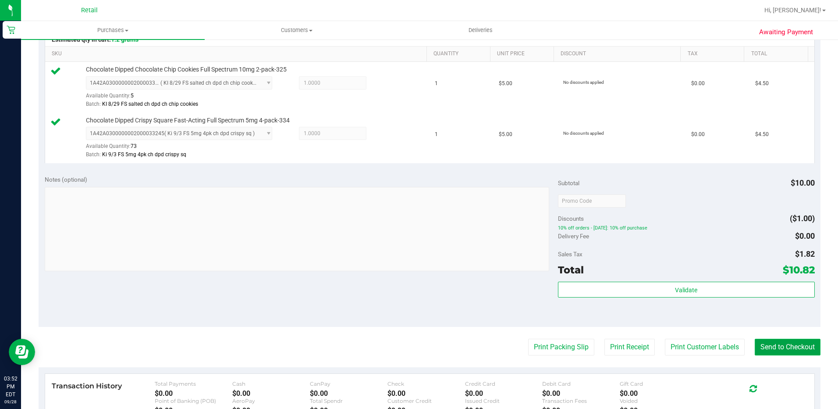
click at [803, 352] on button "Send to Checkout" at bounding box center [788, 347] width 66 height 17
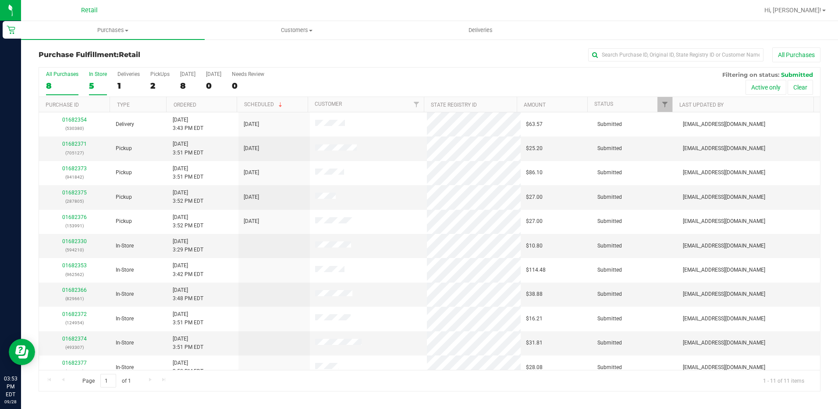
click at [97, 88] on div "5" at bounding box center [98, 86] width 18 height 10
click at [0, 0] on input "In Store 5" at bounding box center [0, 0] width 0 height 0
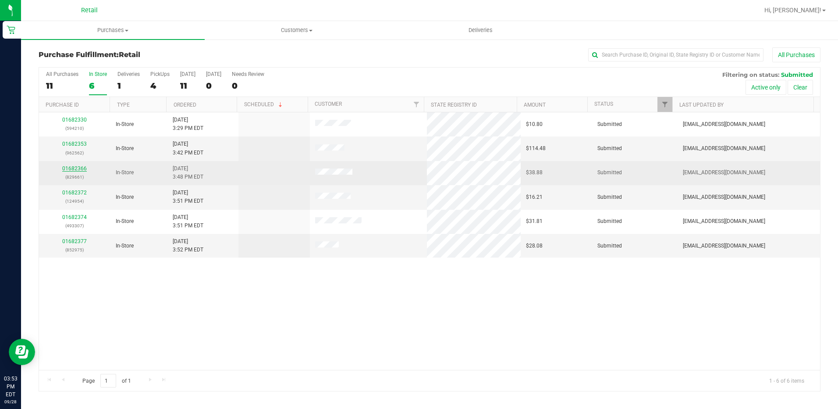
click at [80, 168] on link "01682366" at bounding box center [74, 168] width 25 height 6
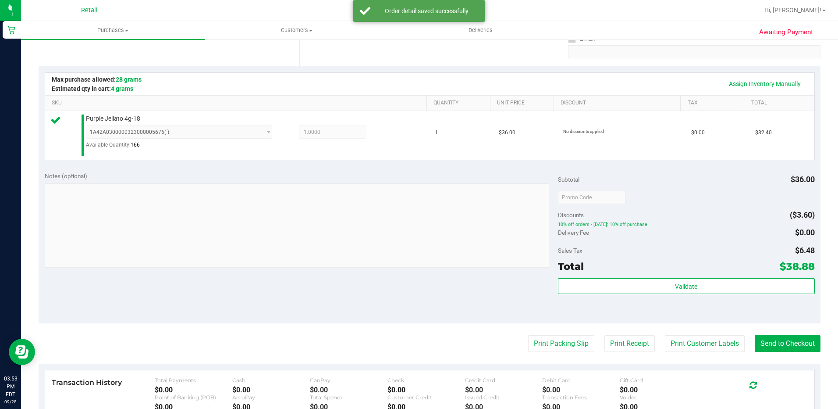
scroll to position [307, 0]
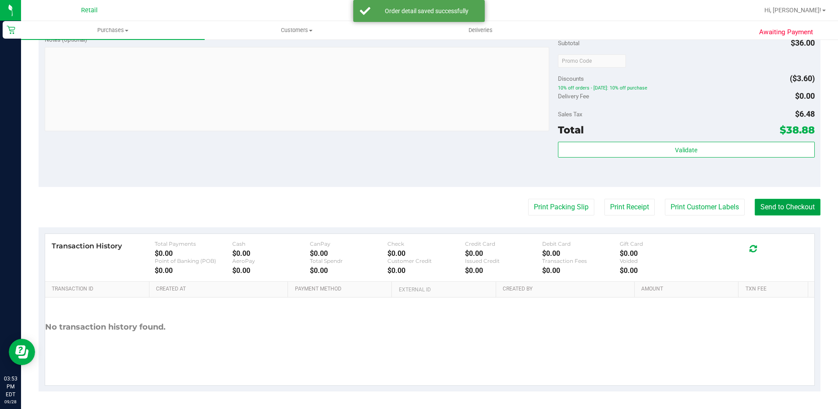
click at [774, 206] on button "Send to Checkout" at bounding box center [788, 207] width 66 height 17
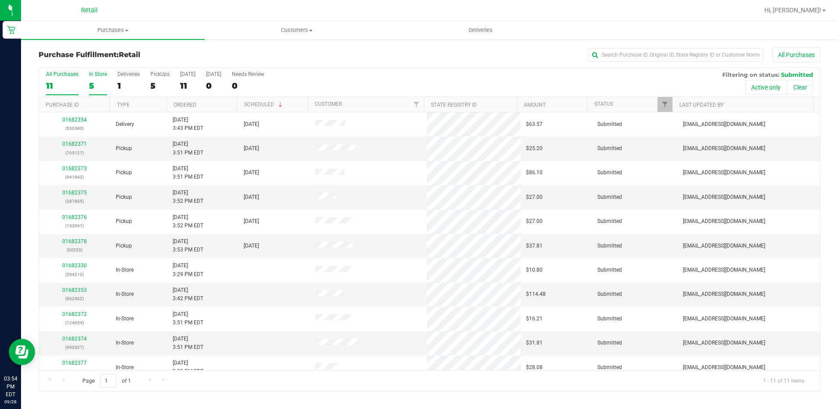
click at [93, 82] on div "5" at bounding box center [98, 86] width 18 height 10
click at [0, 0] on input "In Store 5" at bounding box center [0, 0] width 0 height 0
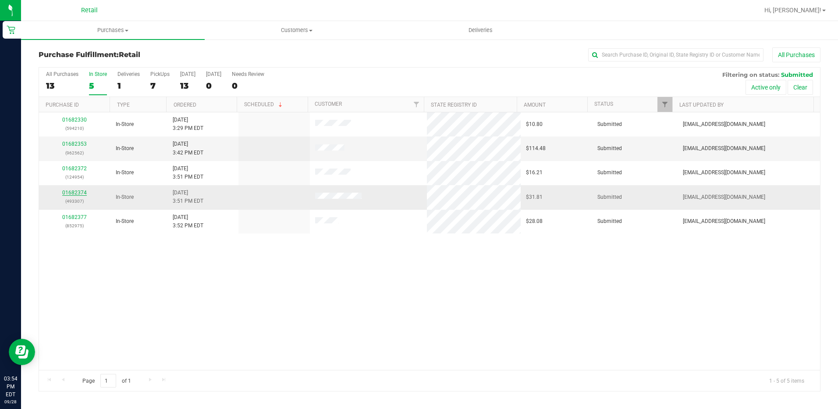
click at [78, 193] on link "01682374" at bounding box center [74, 192] width 25 height 6
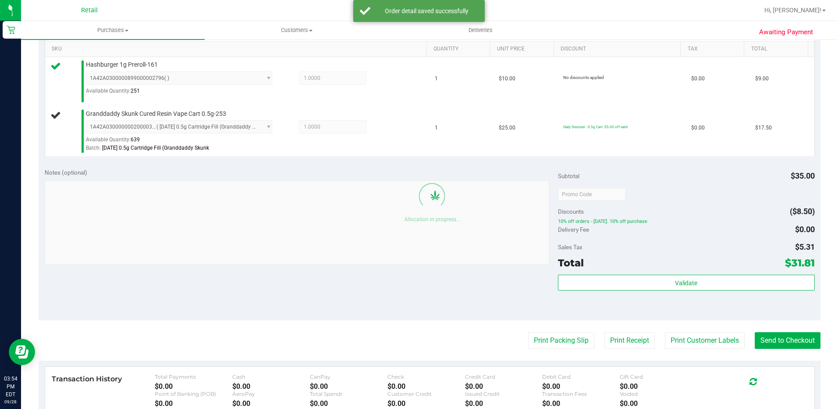
scroll to position [307, 0]
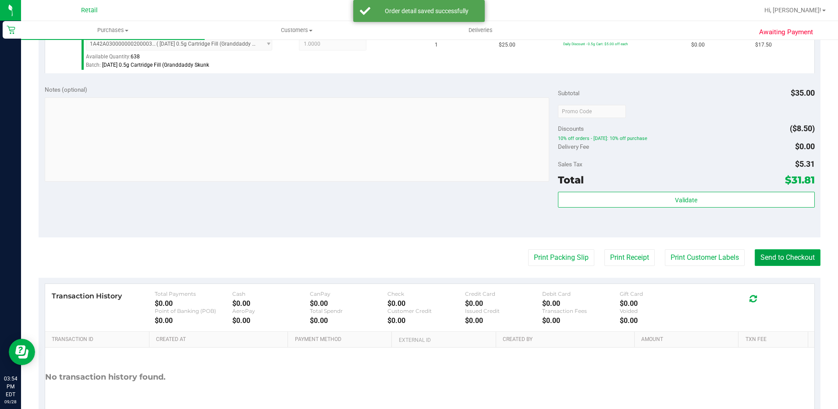
click at [773, 264] on button "Send to Checkout" at bounding box center [788, 257] width 66 height 17
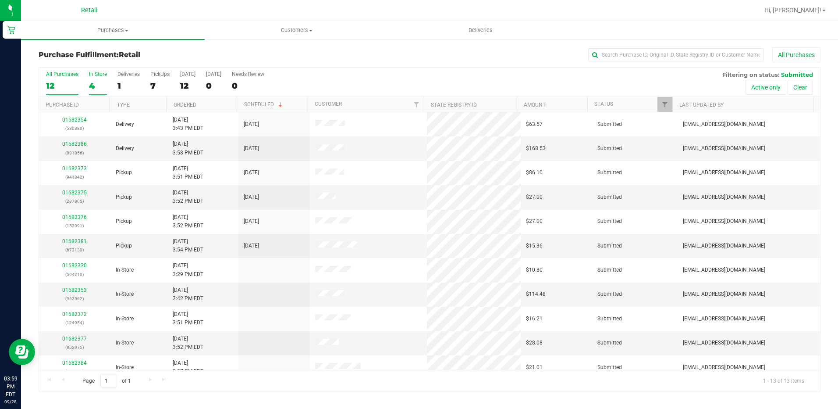
click at [95, 84] on div "4" at bounding box center [98, 86] width 18 height 10
click at [0, 0] on input "In Store 4" at bounding box center [0, 0] width 0 height 0
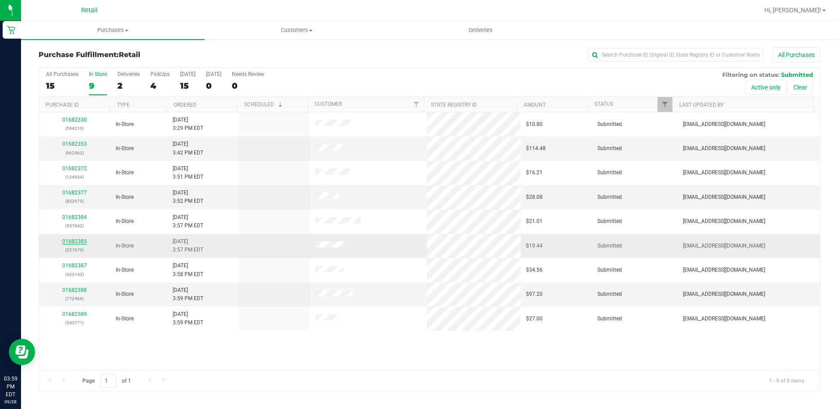
click at [78, 240] on link "01682385" at bounding box center [74, 241] width 25 height 6
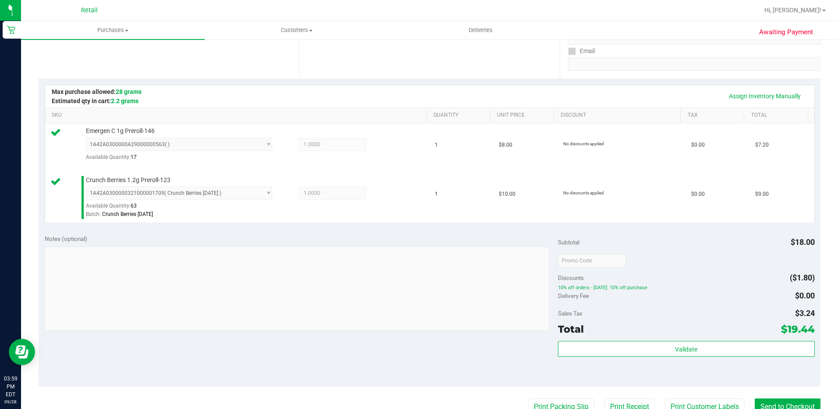
scroll to position [175, 0]
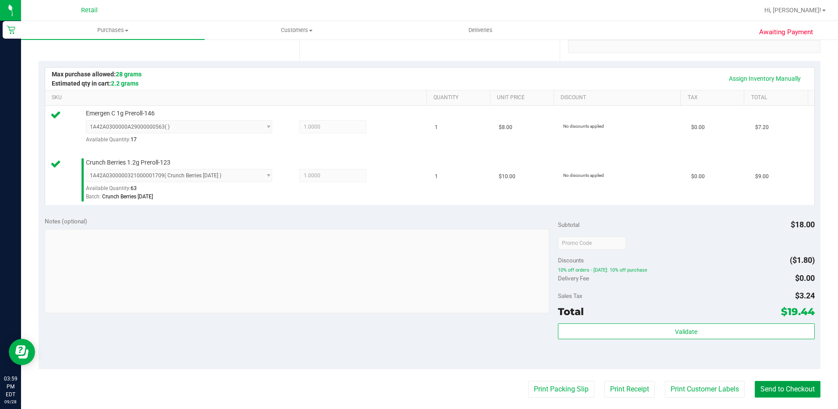
click at [789, 392] on button "Send to Checkout" at bounding box center [788, 389] width 66 height 17
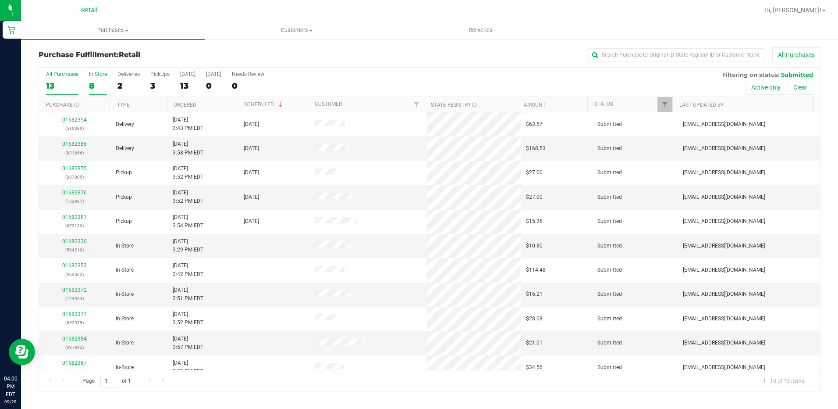
click at [89, 85] on div "8" at bounding box center [98, 86] width 18 height 10
click at [0, 0] on input "In Store 8" at bounding box center [0, 0] width 0 height 0
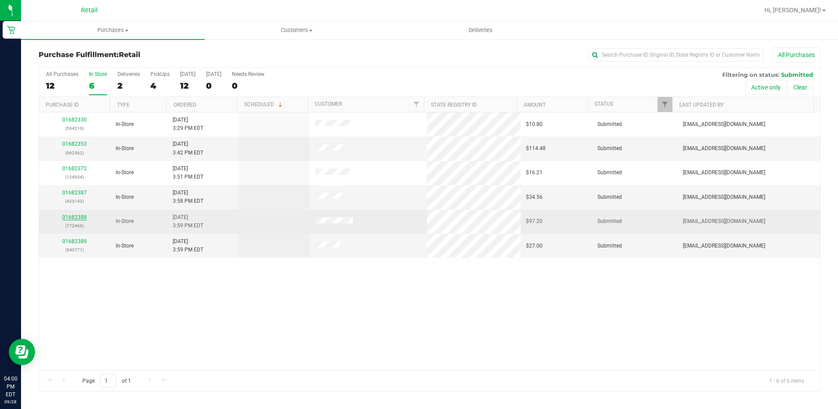
click at [80, 219] on link "01682388" at bounding box center [74, 217] width 25 height 6
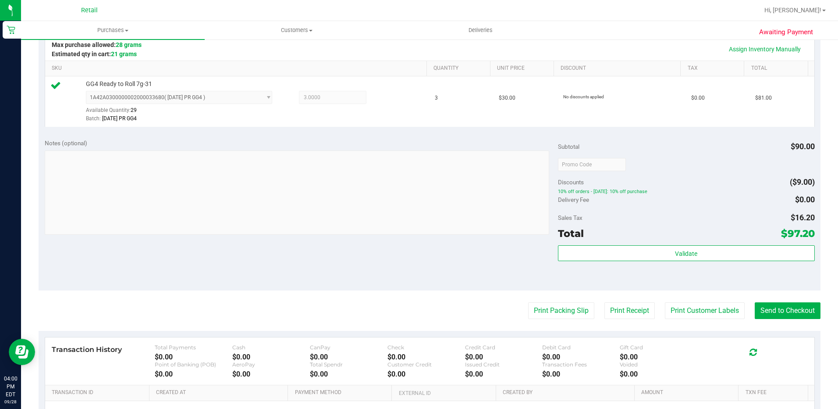
scroll to position [308, 0]
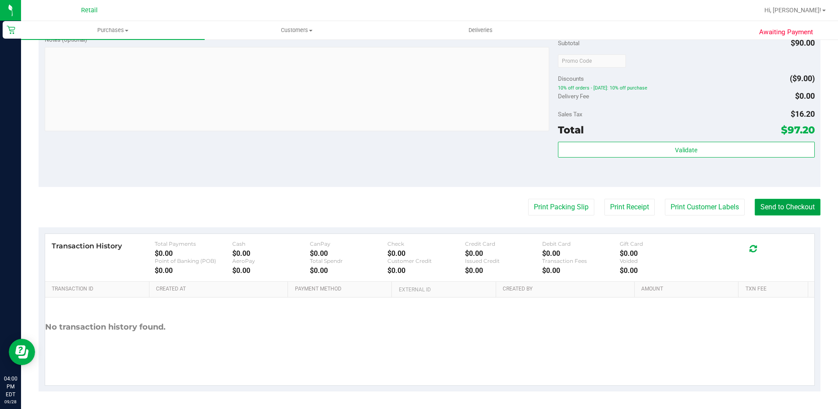
click at [783, 209] on button "Send to Checkout" at bounding box center [788, 207] width 66 height 17
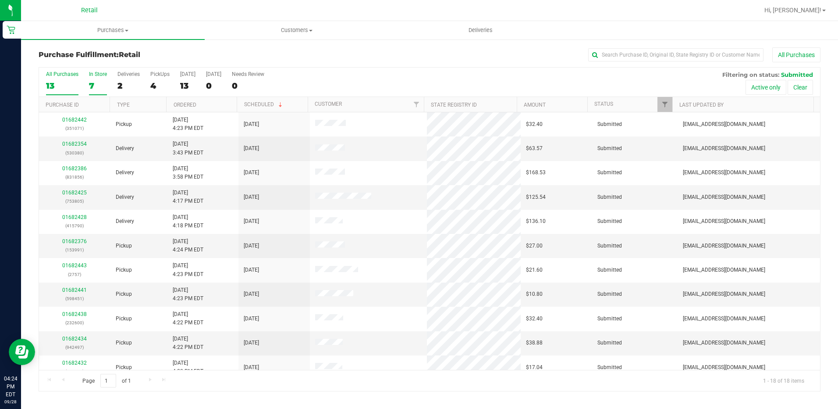
click at [94, 76] on div "In Store" at bounding box center [98, 74] width 18 height 6
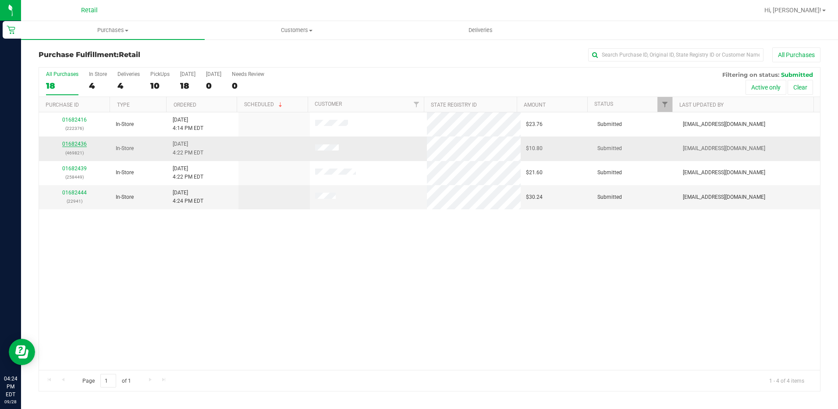
click at [80, 143] on link "01682436" at bounding box center [74, 144] width 25 height 6
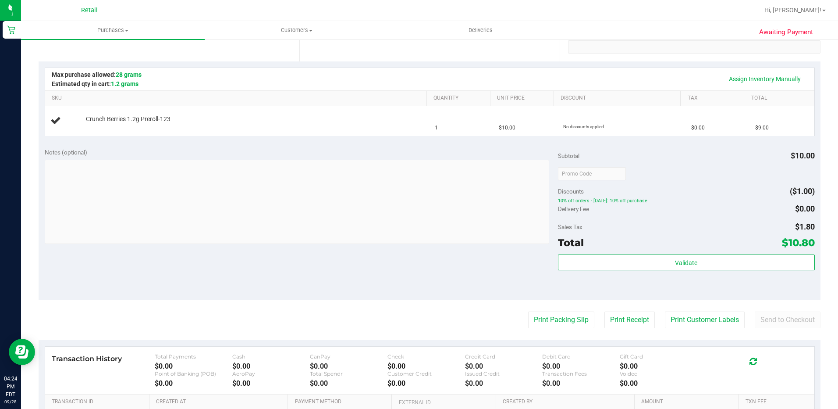
scroll to position [175, 0]
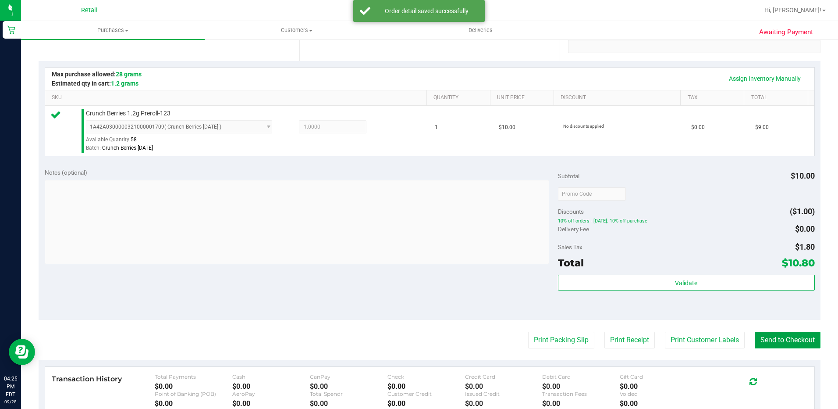
click at [763, 345] on button "Send to Checkout" at bounding box center [788, 340] width 66 height 17
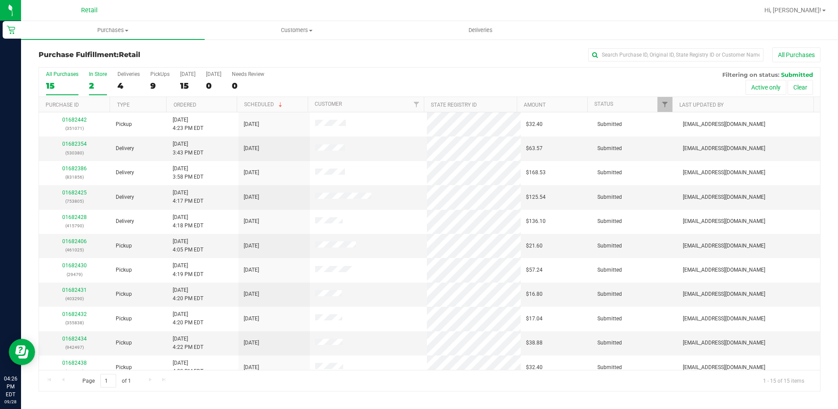
click at [92, 88] on div "2" at bounding box center [98, 86] width 18 height 10
click at [0, 0] on input "In Store 2" at bounding box center [0, 0] width 0 height 0
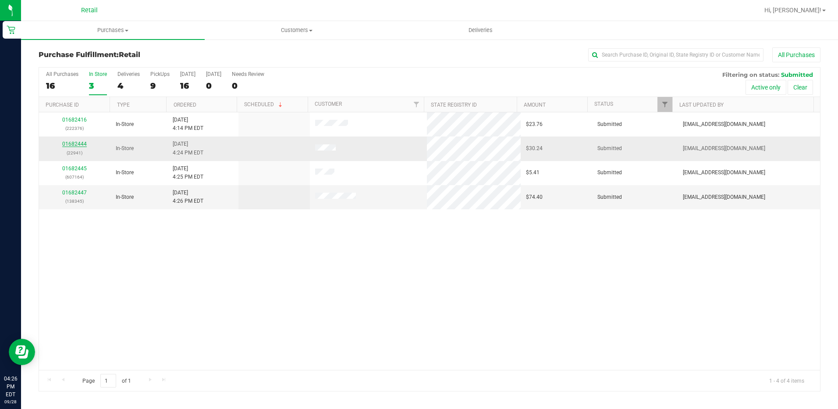
click at [80, 145] on link "01682444" at bounding box center [74, 144] width 25 height 6
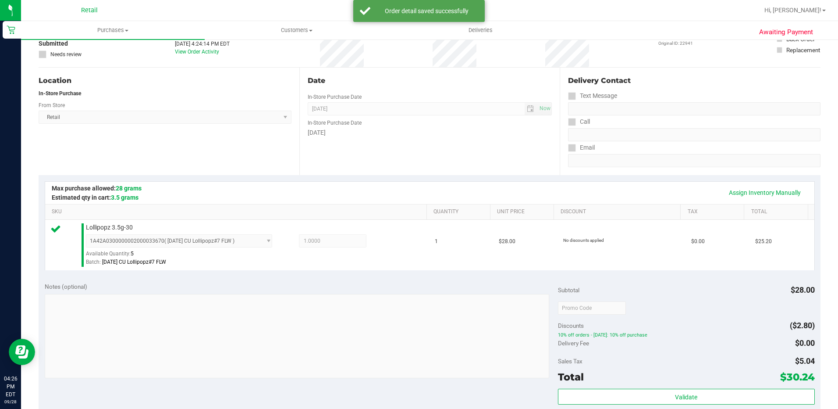
scroll to position [307, 0]
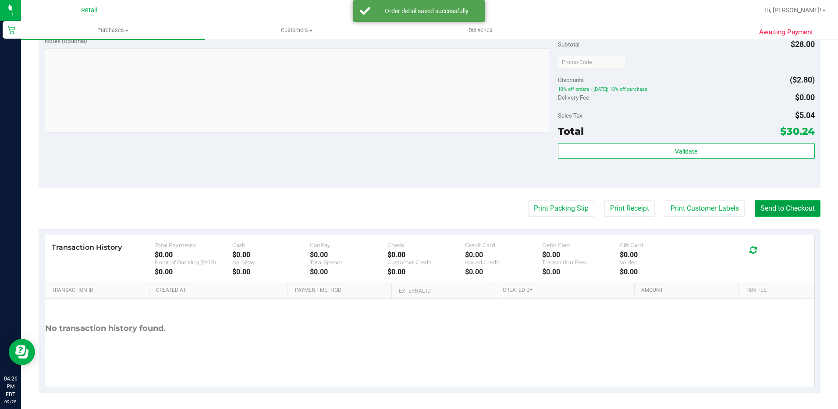
click at [789, 209] on button "Send to Checkout" at bounding box center [788, 208] width 66 height 17
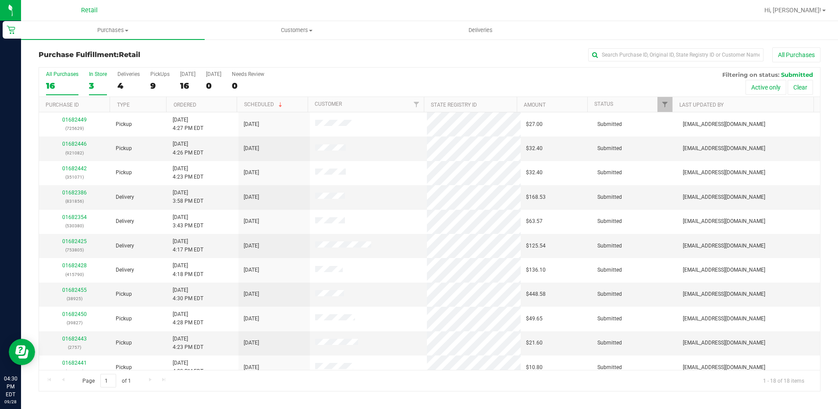
click at [101, 86] on div "3" at bounding box center [98, 86] width 18 height 10
click at [0, 0] on input "In Store 3" at bounding box center [0, 0] width 0 height 0
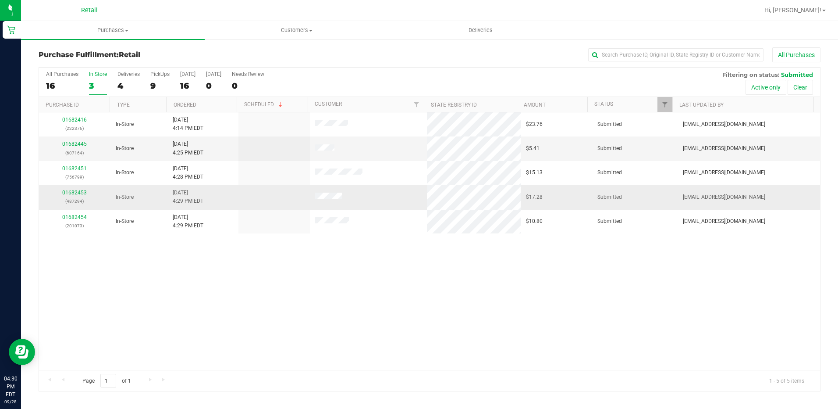
click at [73, 196] on div "01682453 (487294)" at bounding box center [74, 197] width 61 height 17
click at [76, 192] on link "01682453" at bounding box center [74, 192] width 25 height 6
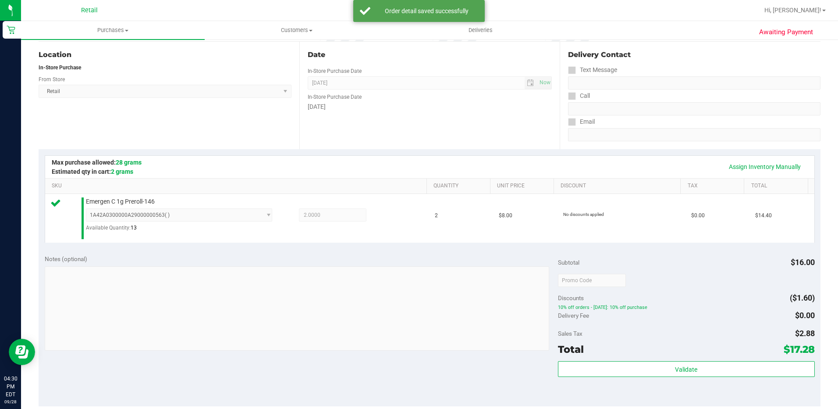
scroll to position [263, 0]
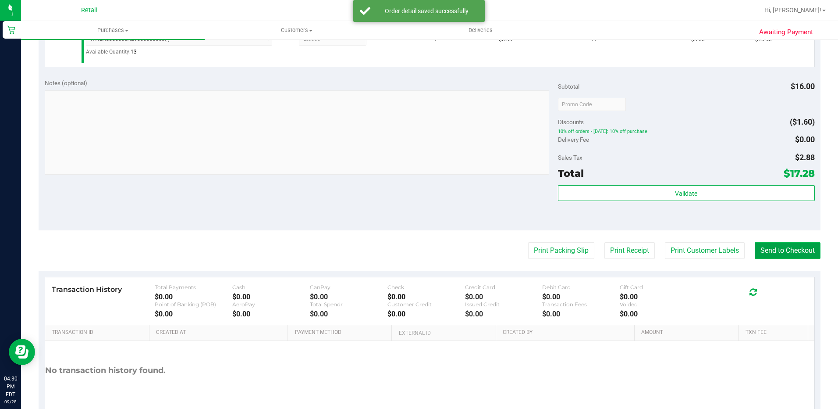
click at [791, 257] on button "Send to Checkout" at bounding box center [788, 250] width 66 height 17
click at [790, 252] on button "Send to Checkout" at bounding box center [784, 250] width 73 height 17
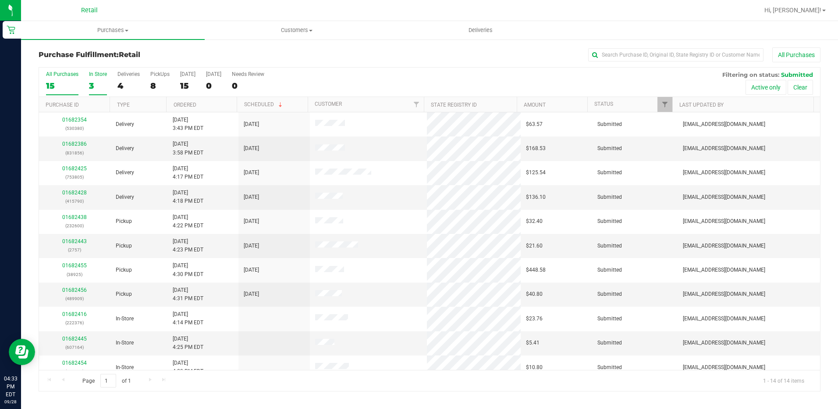
click at [100, 82] on div "3" at bounding box center [98, 86] width 18 height 10
click at [0, 0] on input "In Store 3" at bounding box center [0, 0] width 0 height 0
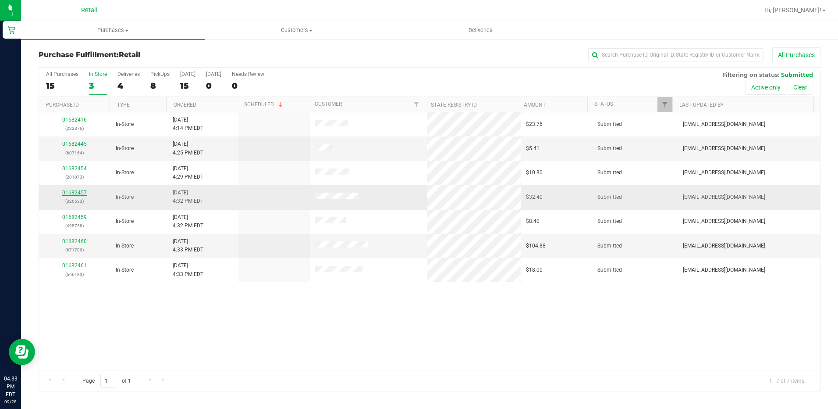
click at [71, 193] on link "01682457" at bounding box center [74, 192] width 25 height 6
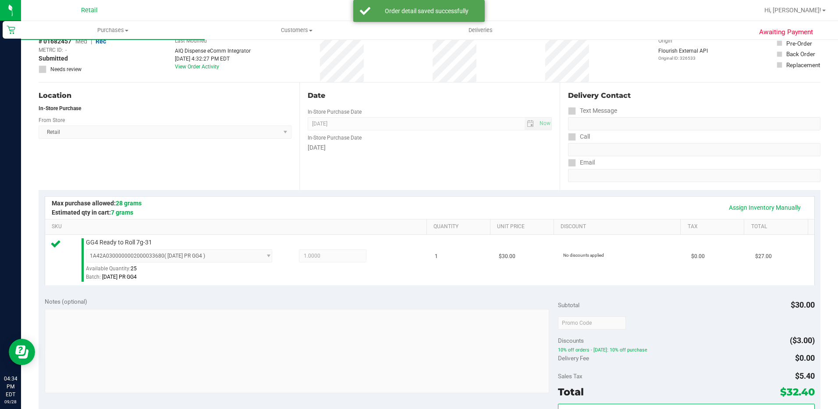
scroll to position [132, 0]
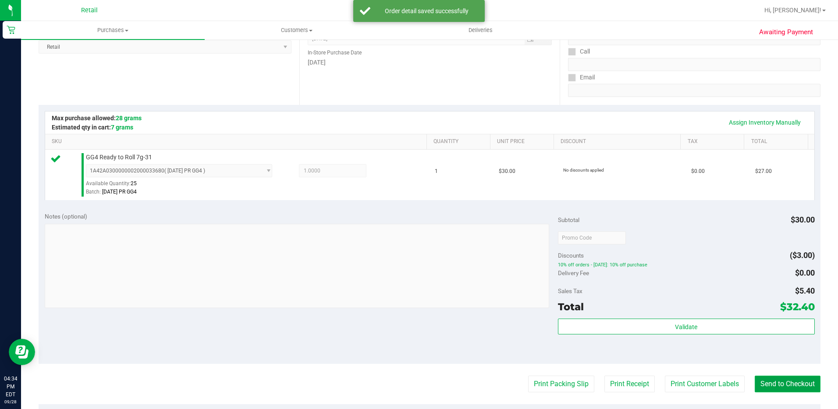
click at [776, 387] on button "Send to Checkout" at bounding box center [788, 383] width 66 height 17
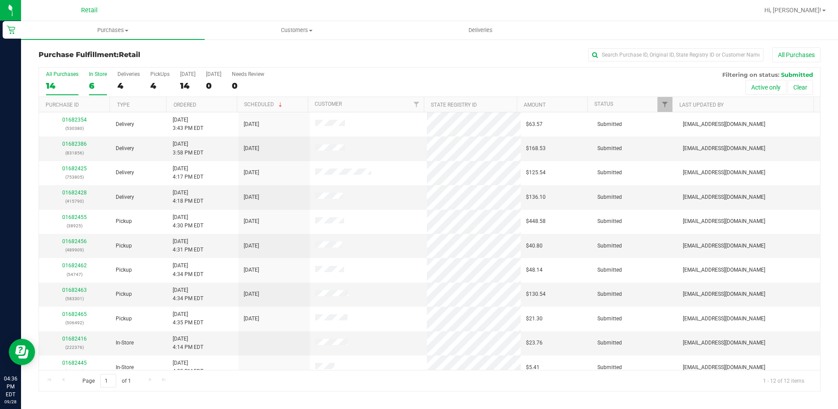
click at [100, 82] on div "6" at bounding box center [98, 86] width 18 height 10
click at [0, 0] on input "In Store 6" at bounding box center [0, 0] width 0 height 0
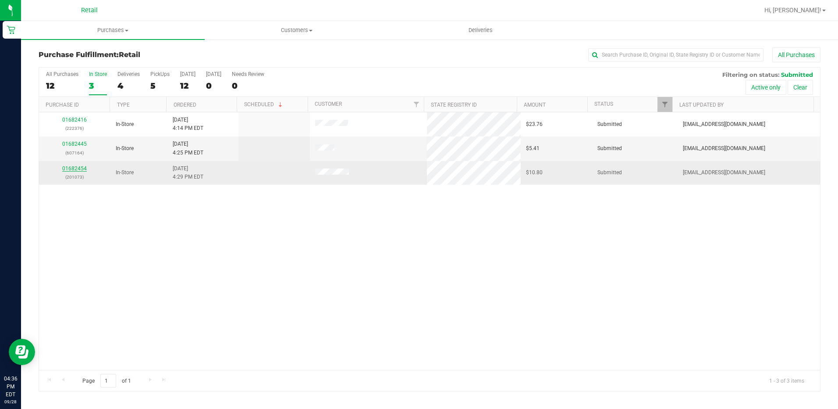
click at [80, 169] on link "01682454" at bounding box center [74, 168] width 25 height 6
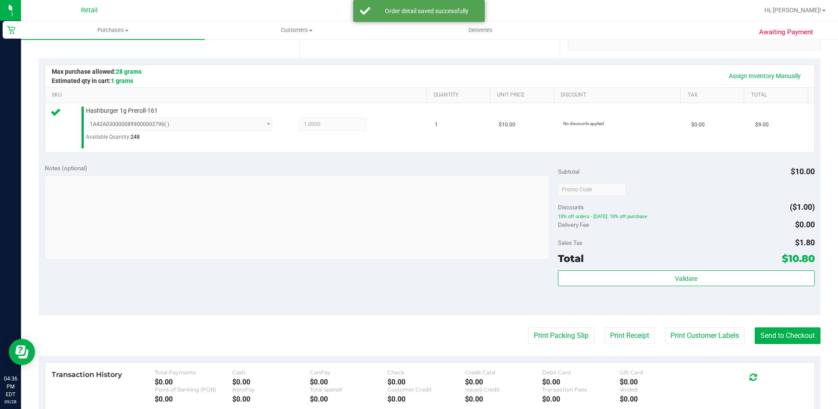
scroll to position [219, 0]
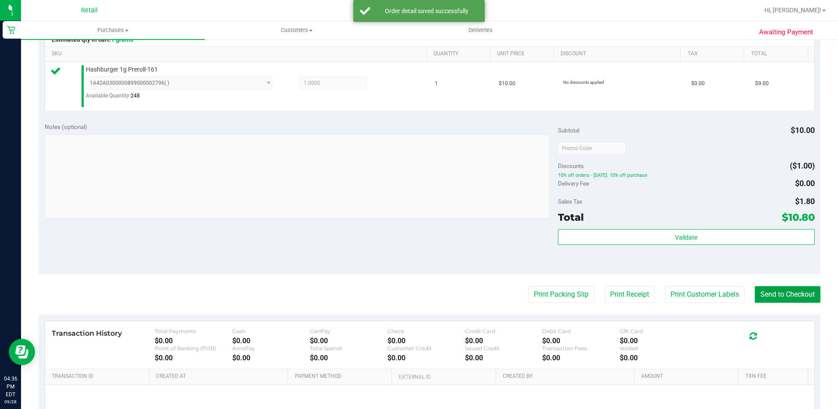
click at [803, 292] on button "Send to Checkout" at bounding box center [788, 294] width 66 height 17
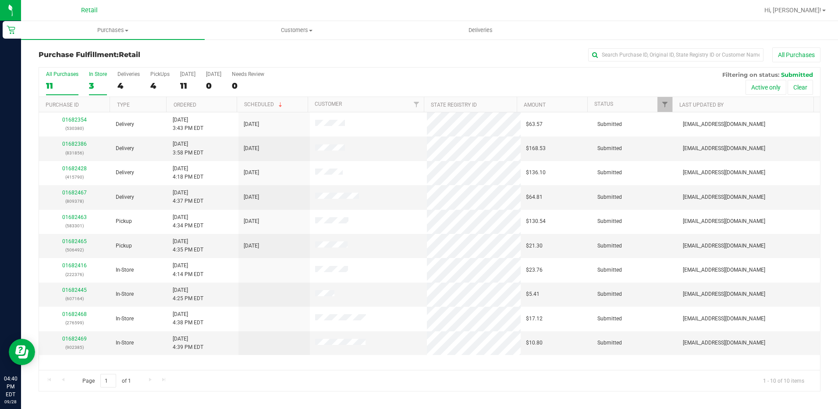
click at [95, 86] on div "3" at bounding box center [98, 86] width 18 height 10
click at [0, 0] on input "In Store 3" at bounding box center [0, 0] width 0 height 0
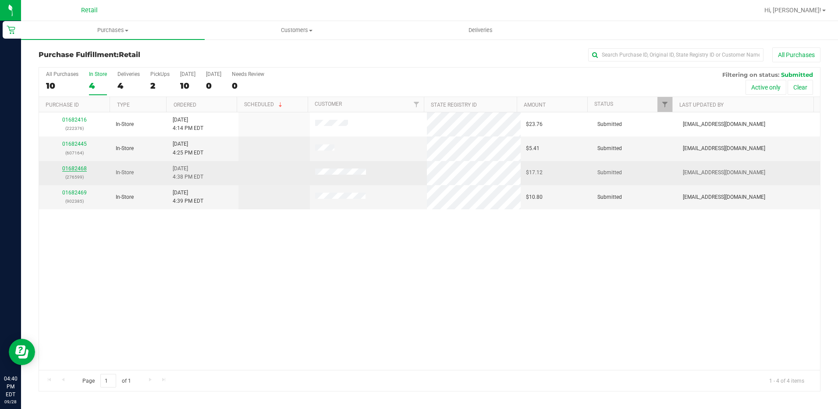
click at [71, 166] on link "01682468" at bounding box center [74, 168] width 25 height 6
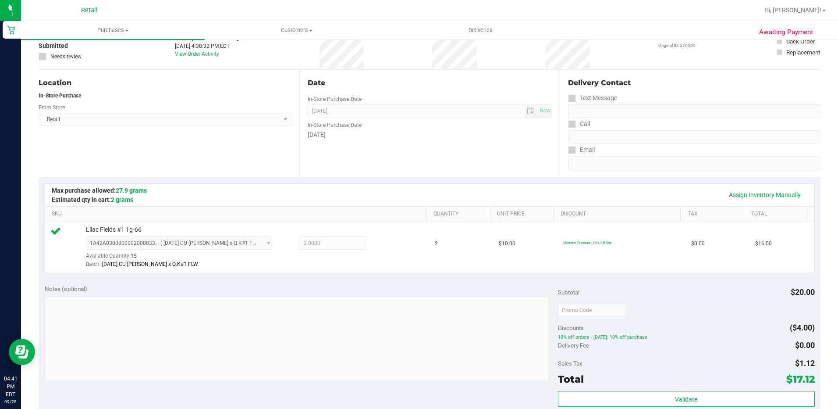
scroll to position [219, 0]
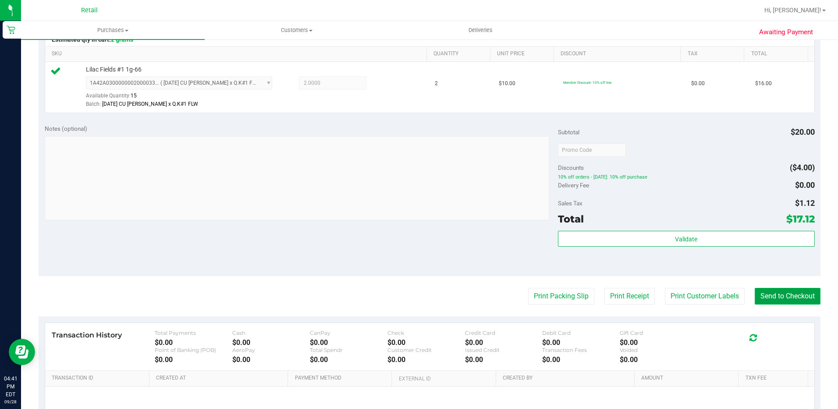
click at [784, 296] on button "Send to Checkout" at bounding box center [788, 296] width 66 height 17
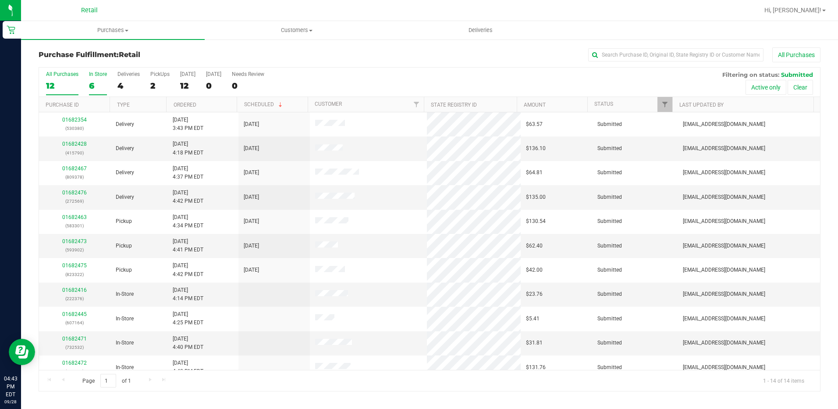
click at [105, 87] on div "6" at bounding box center [98, 86] width 18 height 10
click at [0, 0] on input "In Store 6" at bounding box center [0, 0] width 0 height 0
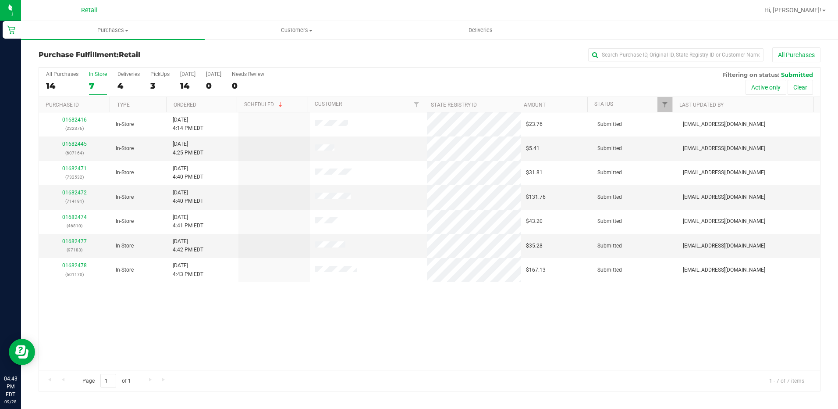
click at [102, 87] on div "7" at bounding box center [98, 86] width 18 height 10
click at [0, 0] on input "In Store 7" at bounding box center [0, 0] width 0 height 0
click at [79, 194] on link "01682472" at bounding box center [74, 192] width 25 height 6
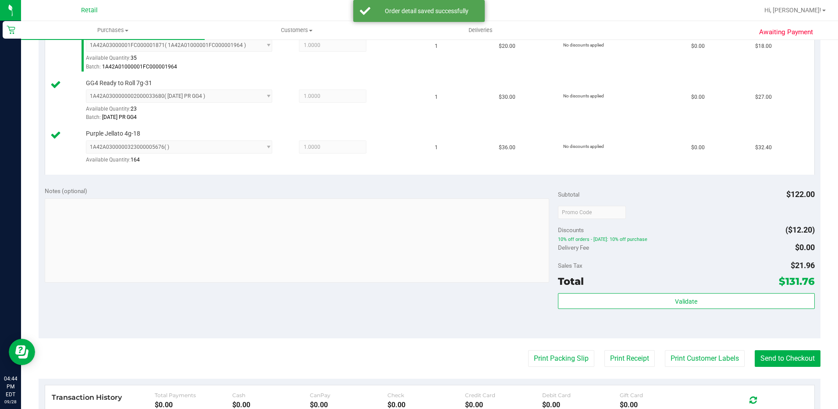
scroll to position [439, 0]
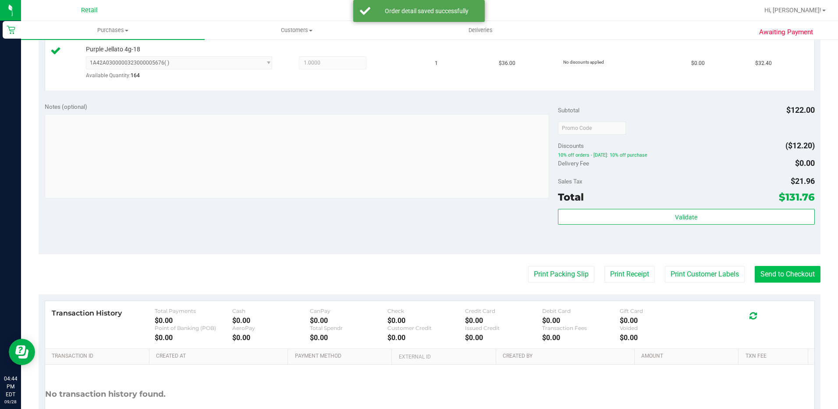
click at [769, 262] on purchase-details "Back Edit Purchase Cancel Purchase View Profile # 01682472 Med | Rec METRC ID: …" at bounding box center [430, 33] width 782 height 849
drag, startPoint x: 771, startPoint y: 272, endPoint x: 764, endPoint y: 285, distance: 14.7
click at [771, 276] on button "Send to Checkout" at bounding box center [788, 274] width 66 height 17
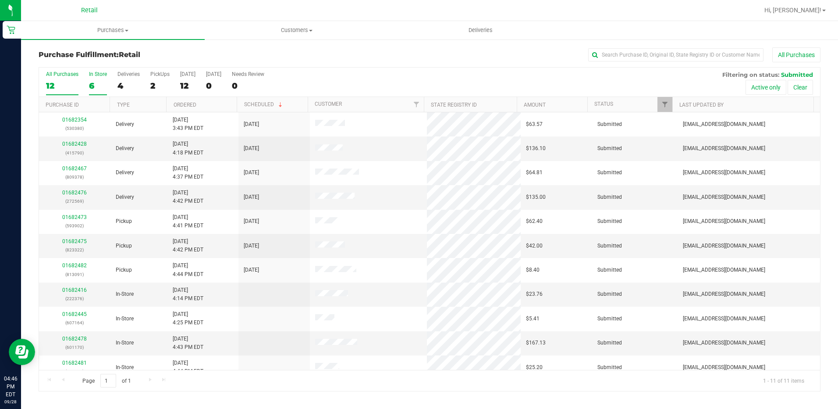
click at [98, 84] on div "6" at bounding box center [98, 86] width 18 height 10
click at [0, 0] on input "In Store 6" at bounding box center [0, 0] width 0 height 0
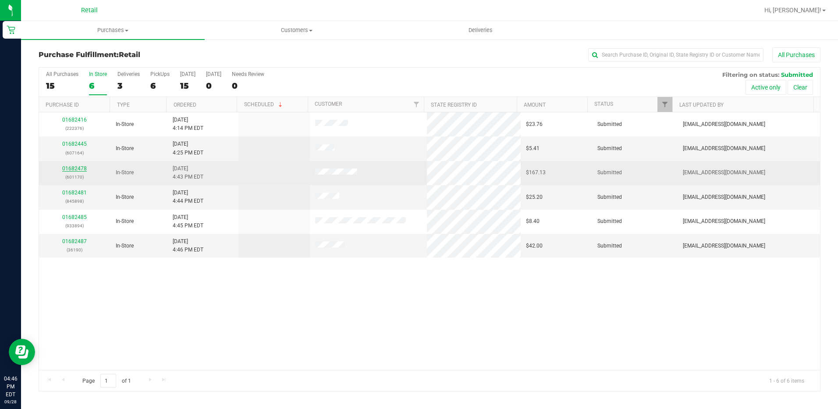
click at [82, 168] on link "01682478" at bounding box center [74, 168] width 25 height 6
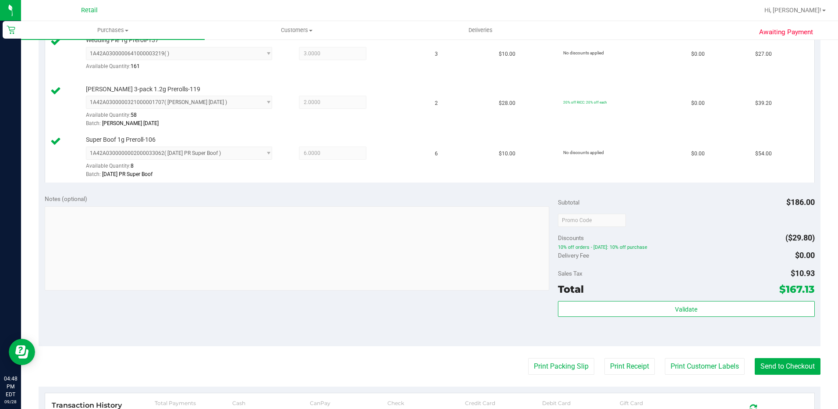
scroll to position [439, 0]
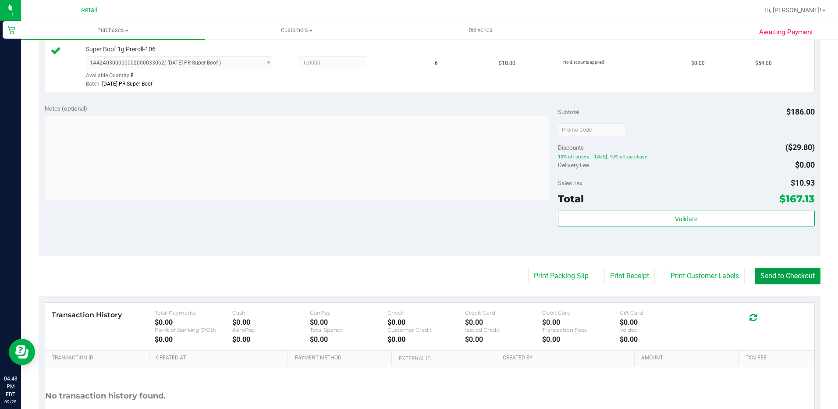
click at [792, 277] on button "Send to Checkout" at bounding box center [788, 275] width 66 height 17
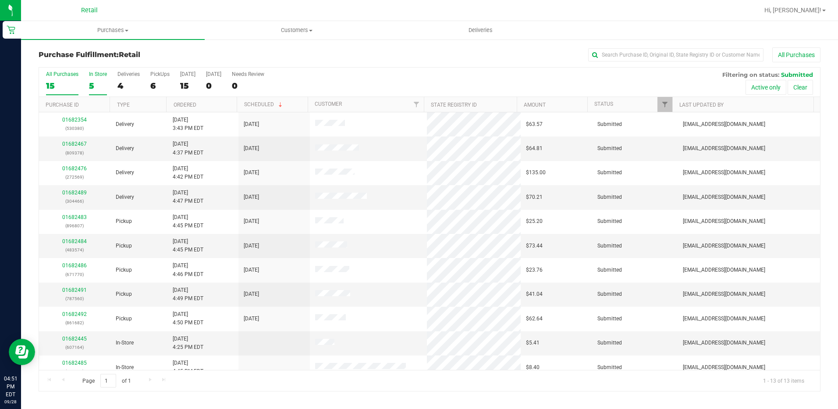
click at [102, 77] on label "In Store 5" at bounding box center [98, 83] width 18 height 24
click at [0, 0] on input "In Store 5" at bounding box center [0, 0] width 0 height 0
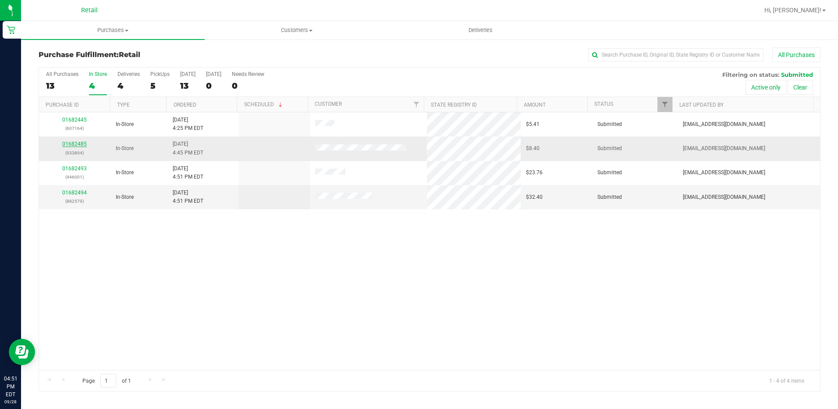
click at [81, 143] on link "01682485" at bounding box center [74, 144] width 25 height 6
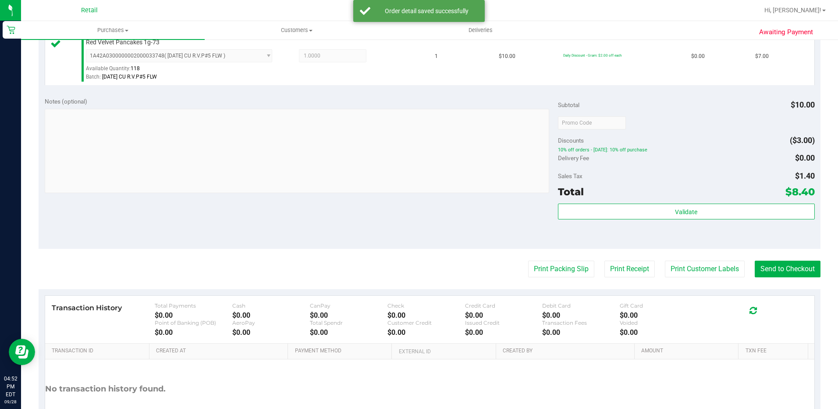
scroll to position [308, 0]
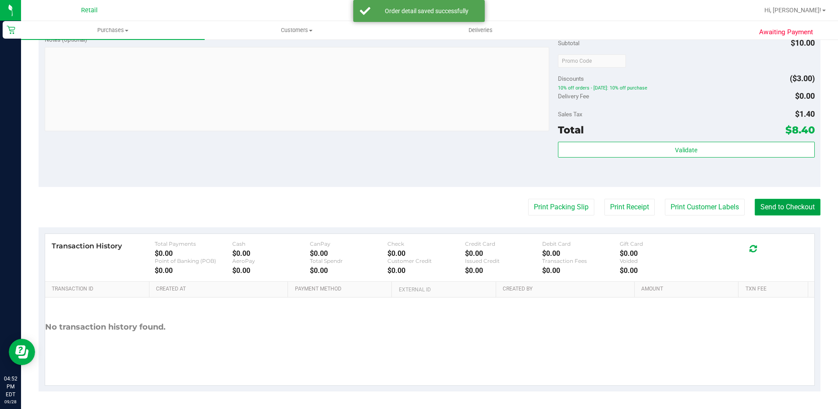
click at [792, 201] on button "Send to Checkout" at bounding box center [788, 207] width 66 height 17
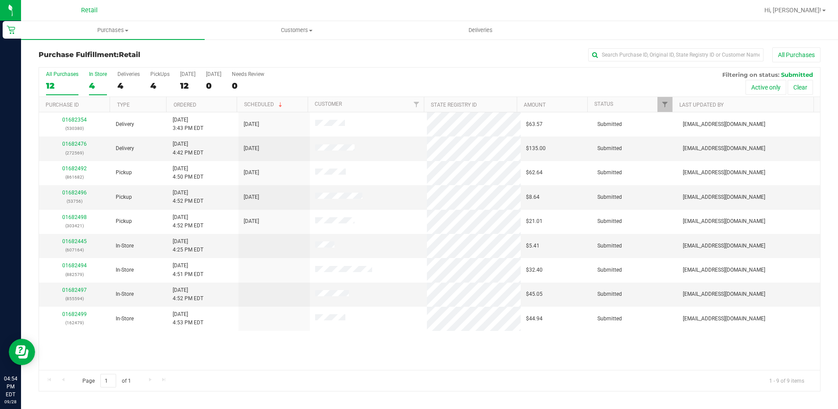
click at [95, 85] on div "4" at bounding box center [98, 86] width 18 height 10
click at [0, 0] on input "In Store 4" at bounding box center [0, 0] width 0 height 0
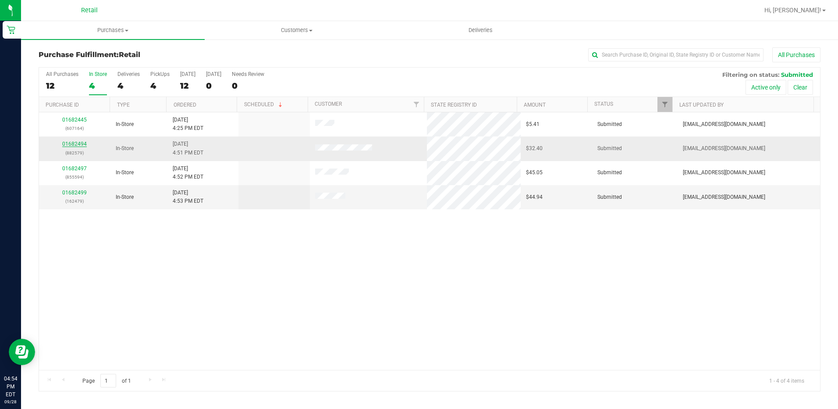
click at [72, 145] on link "01682494" at bounding box center [74, 144] width 25 height 6
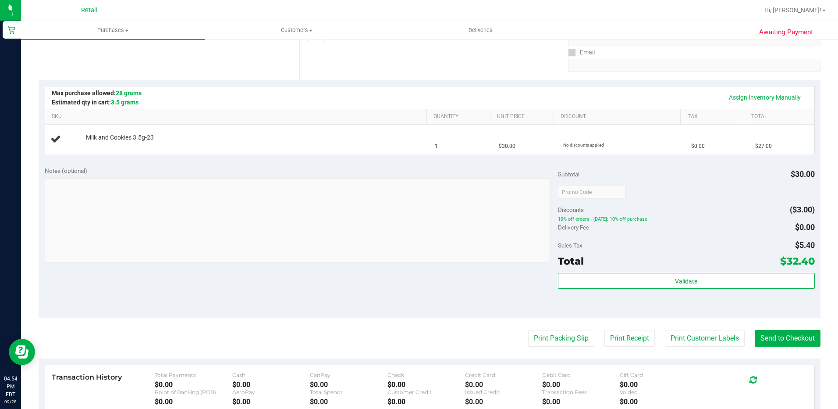
scroll to position [156, 0]
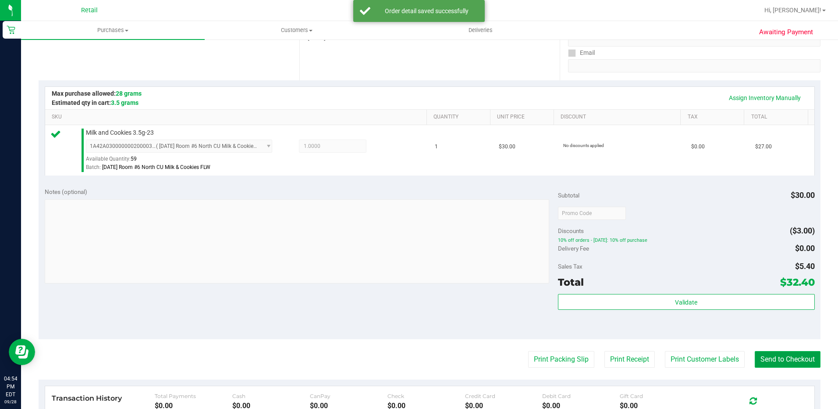
click at [784, 362] on button "Send to Checkout" at bounding box center [788, 359] width 66 height 17
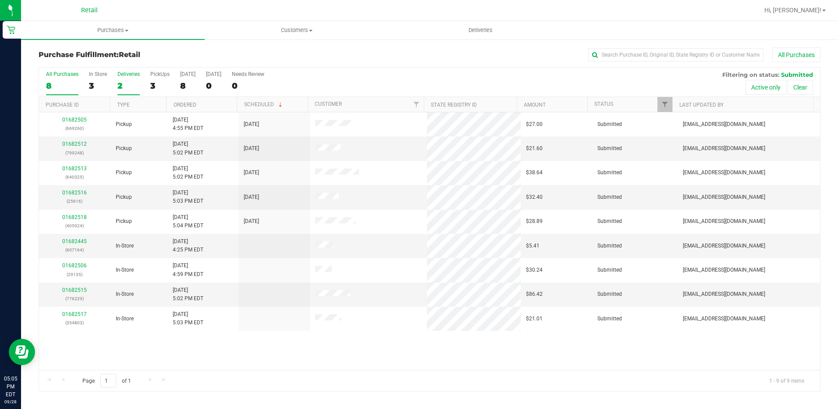
click at [121, 84] on div "2" at bounding box center [129, 86] width 22 height 10
click at [0, 0] on input "Deliveries 2" at bounding box center [0, 0] width 0 height 0
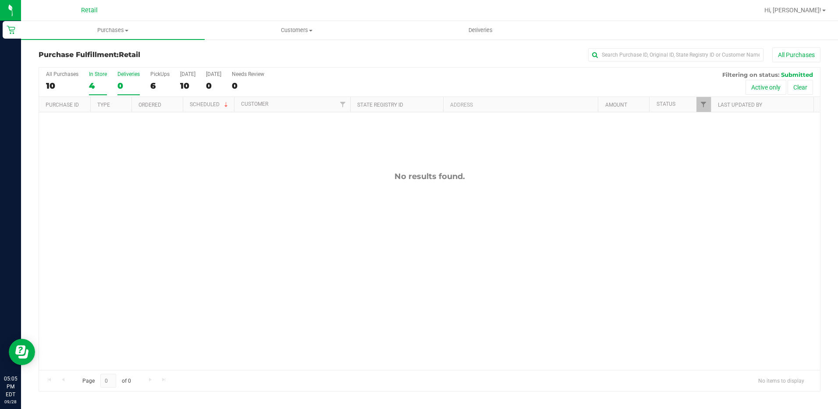
click at [93, 87] on div "4" at bounding box center [98, 86] width 18 height 10
click at [0, 0] on input "In Store 4" at bounding box center [0, 0] width 0 height 0
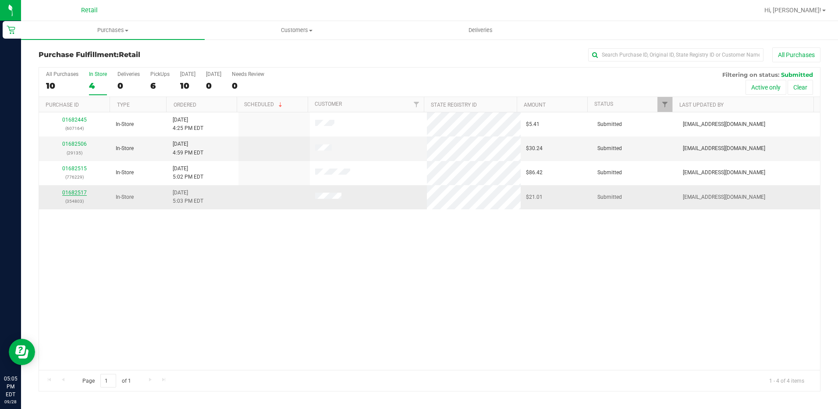
click at [76, 192] on link "01682517" at bounding box center [74, 192] width 25 height 6
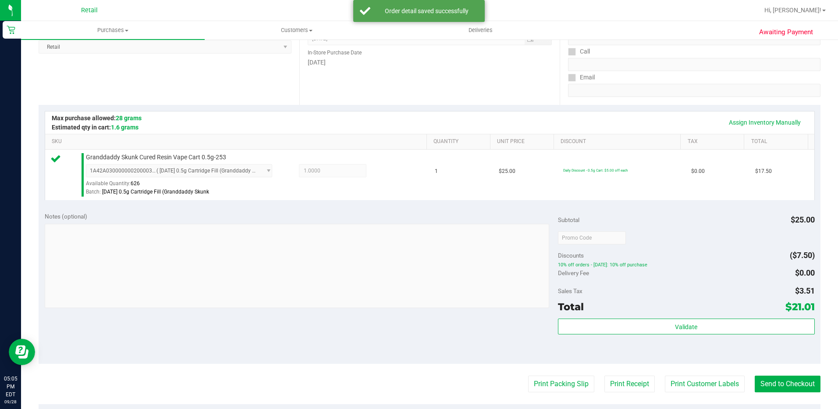
scroll to position [219, 0]
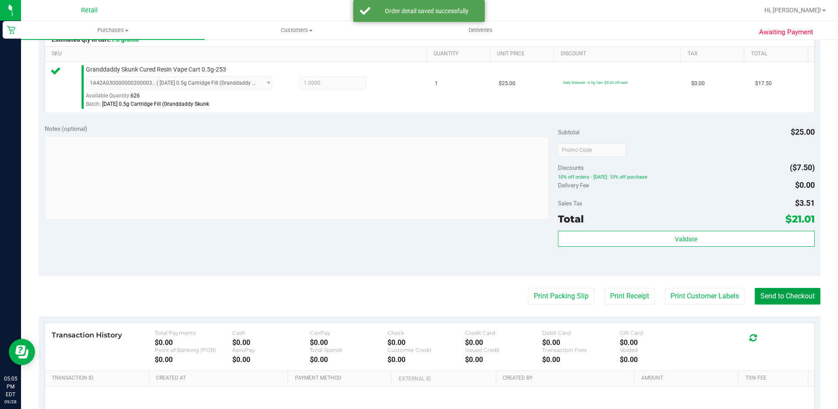
click at [767, 294] on button "Send to Checkout" at bounding box center [788, 296] width 66 height 17
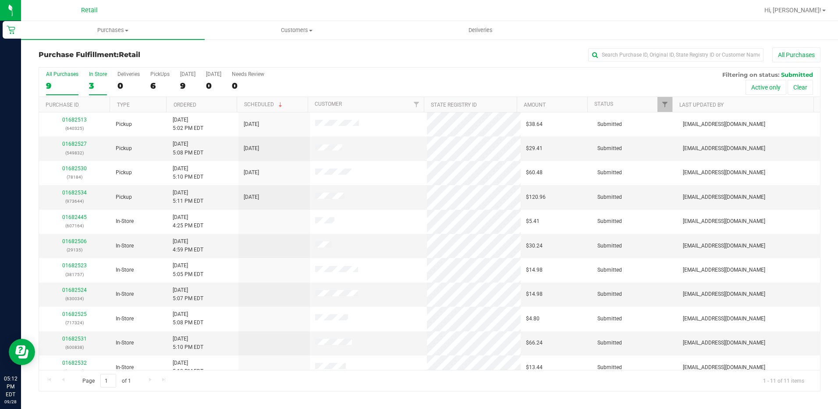
click at [98, 80] on label "In Store 3" at bounding box center [98, 83] width 18 height 24
click at [0, 0] on input "In Store 3" at bounding box center [0, 0] width 0 height 0
